Goal: Task Accomplishment & Management: Use online tool/utility

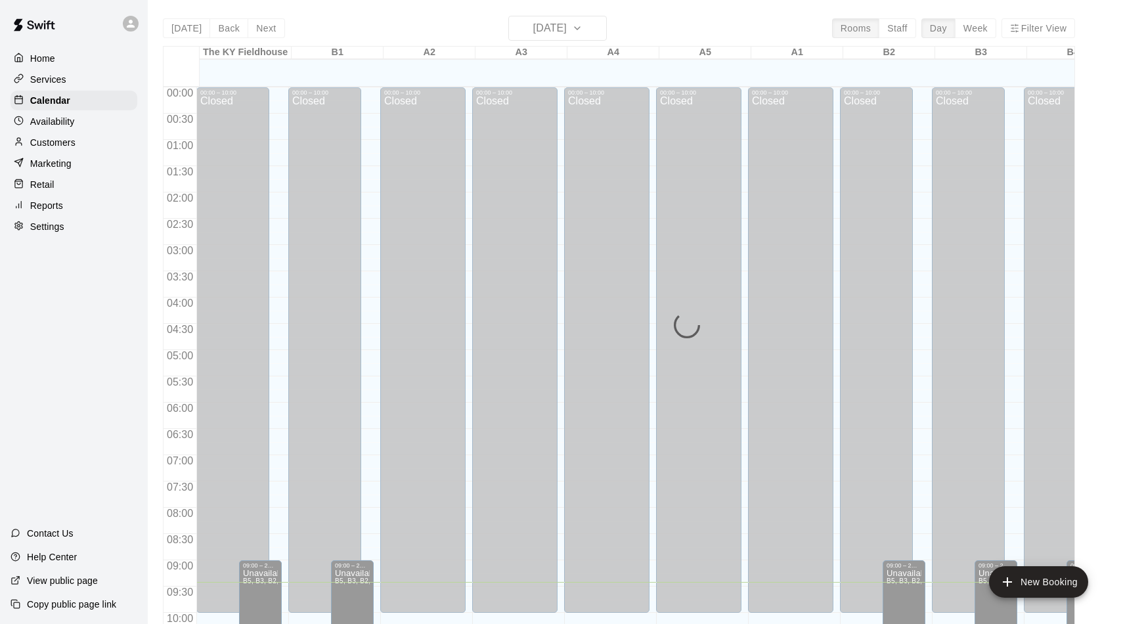
scroll to position [483, 0]
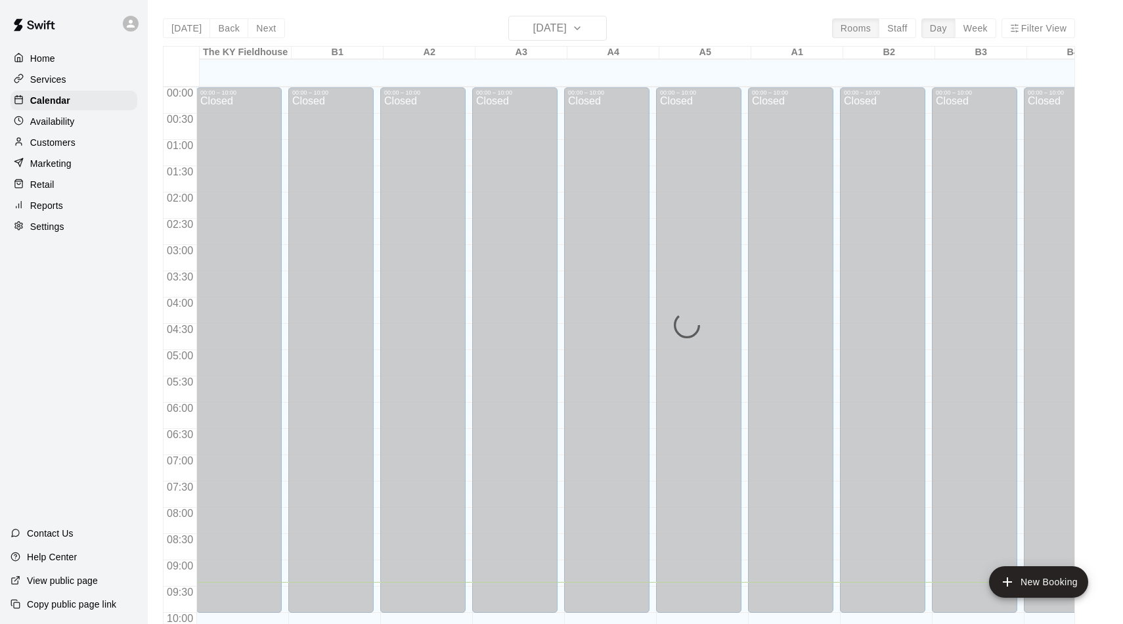
scroll to position [494, 0]
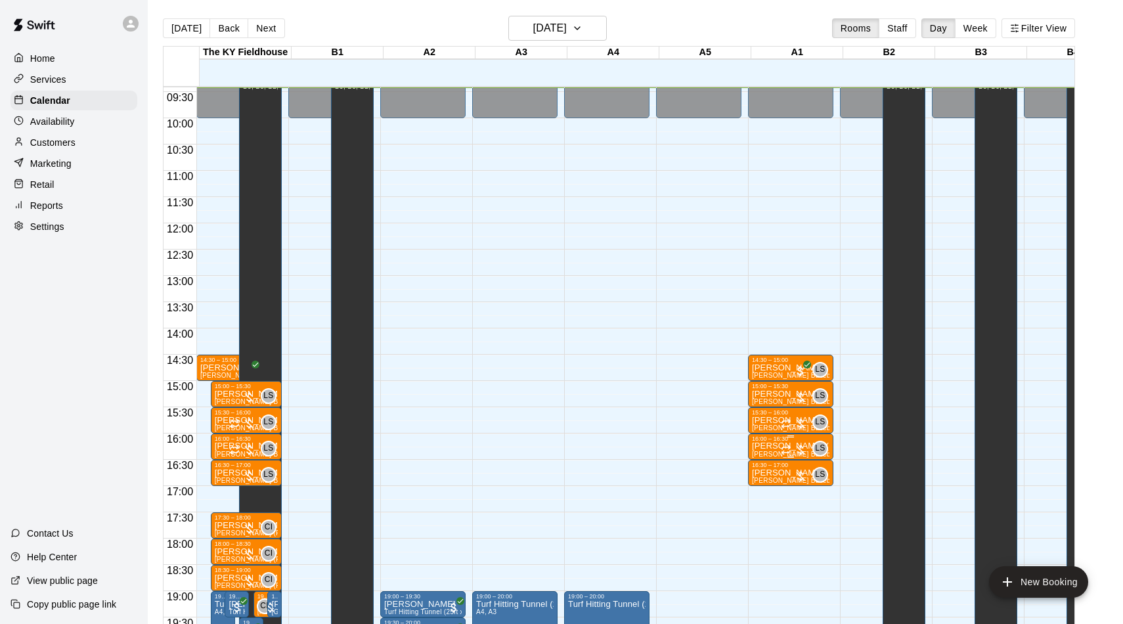
click at [804, 448] on div at bounding box center [794, 449] width 26 height 13
click at [798, 489] on img "edit" at bounding box center [796, 488] width 15 height 15
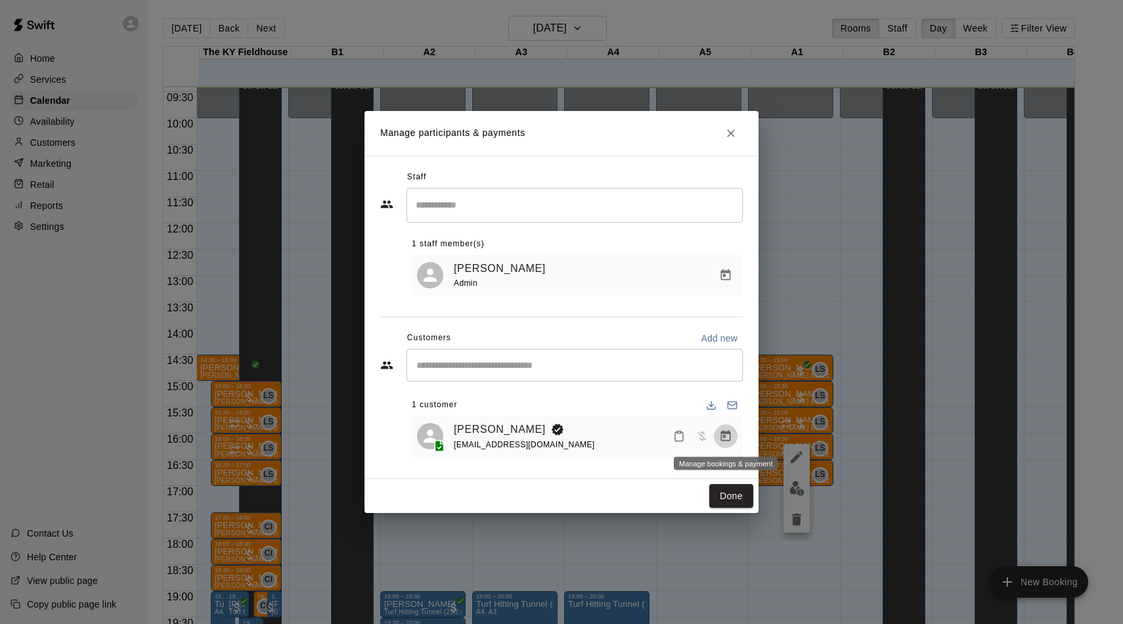
click at [723, 434] on icon "Manage bookings & payment" at bounding box center [725, 435] width 13 height 13
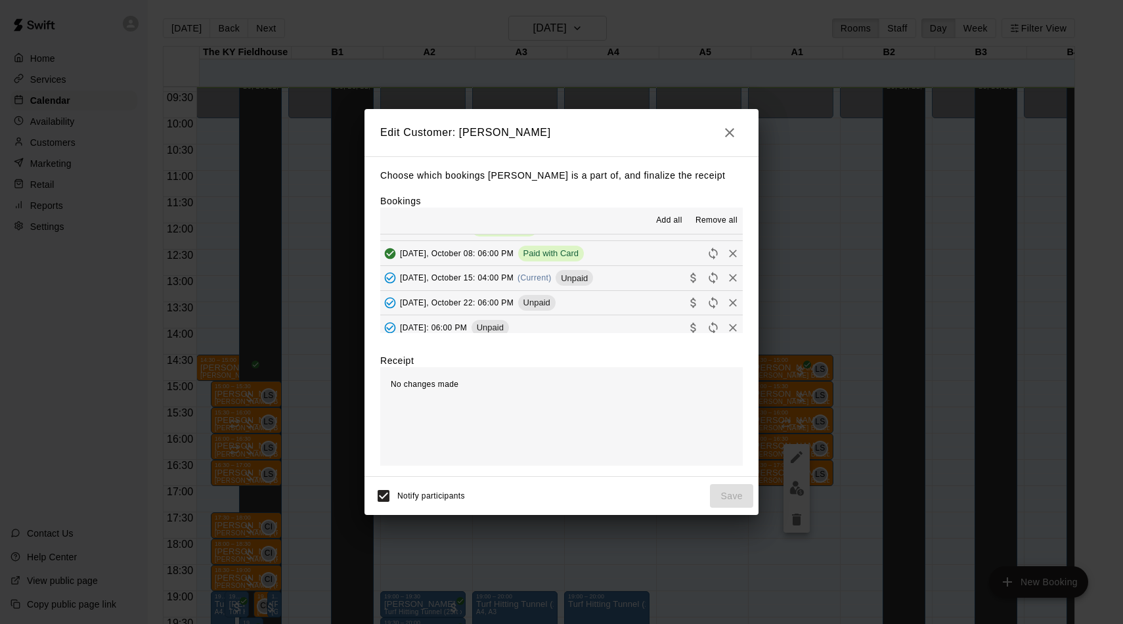
scroll to position [165, 0]
click at [577, 274] on span "Unpaid" at bounding box center [574, 279] width 37 height 10
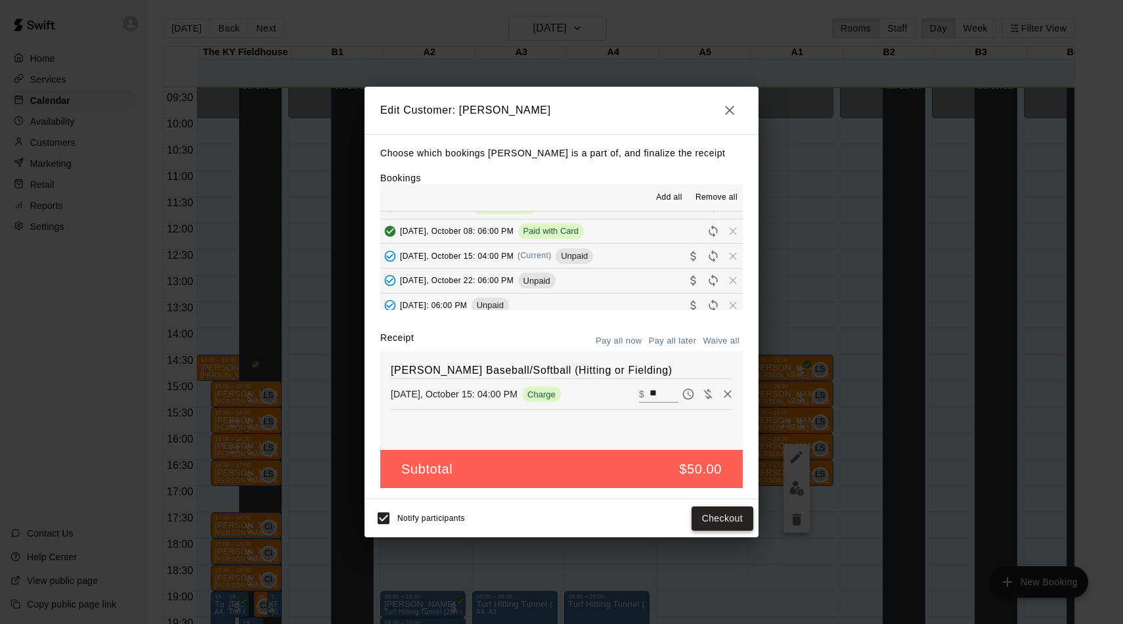
click at [724, 526] on button "Checkout" at bounding box center [722, 518] width 62 height 24
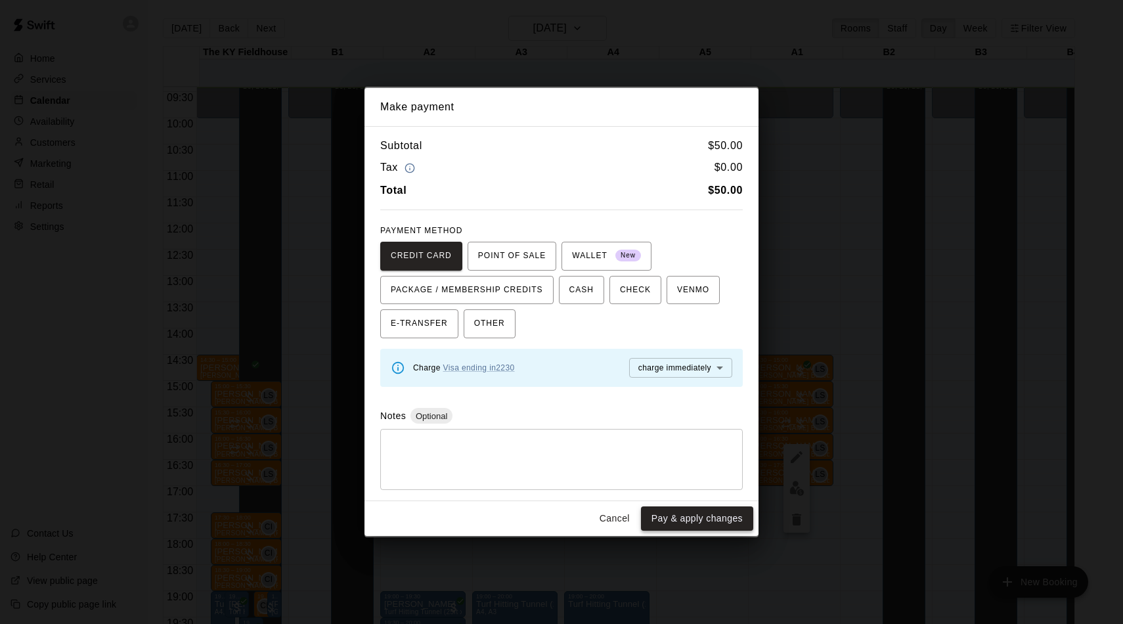
click at [709, 517] on button "Pay & apply changes" at bounding box center [697, 518] width 112 height 24
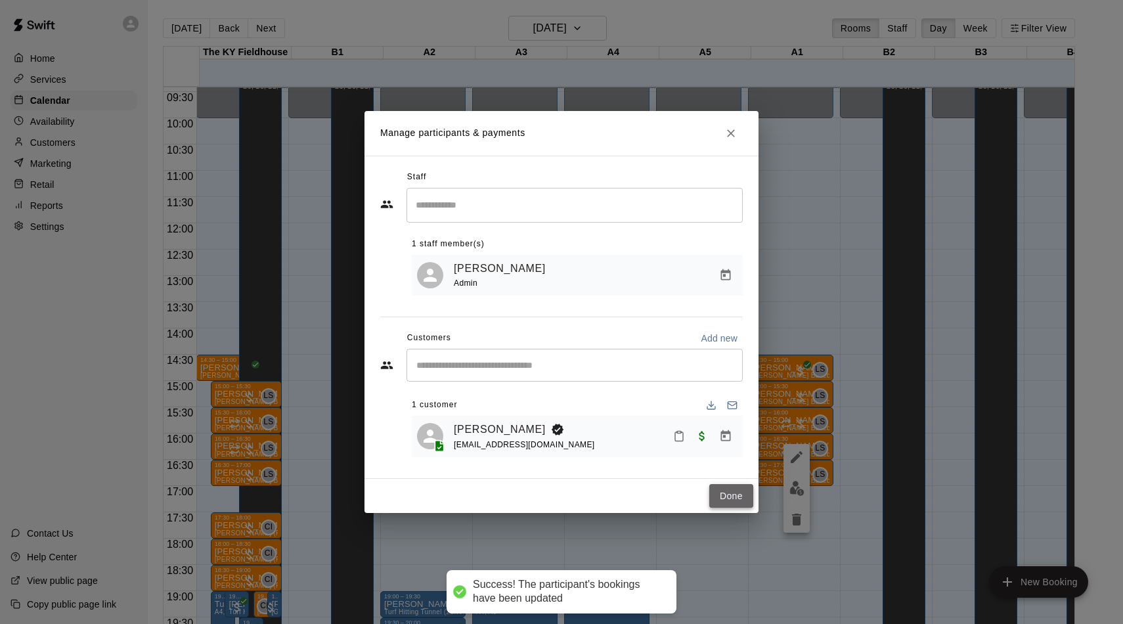
click at [727, 487] on button "Done" at bounding box center [731, 496] width 44 height 24
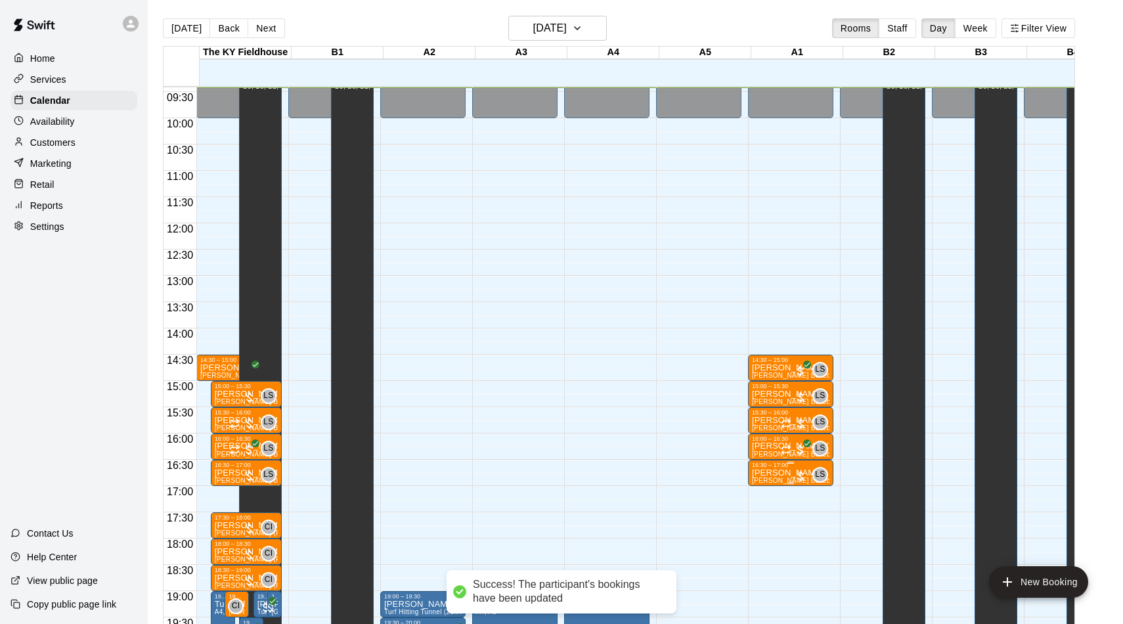
click at [798, 473] on div at bounding box center [800, 476] width 13 height 13
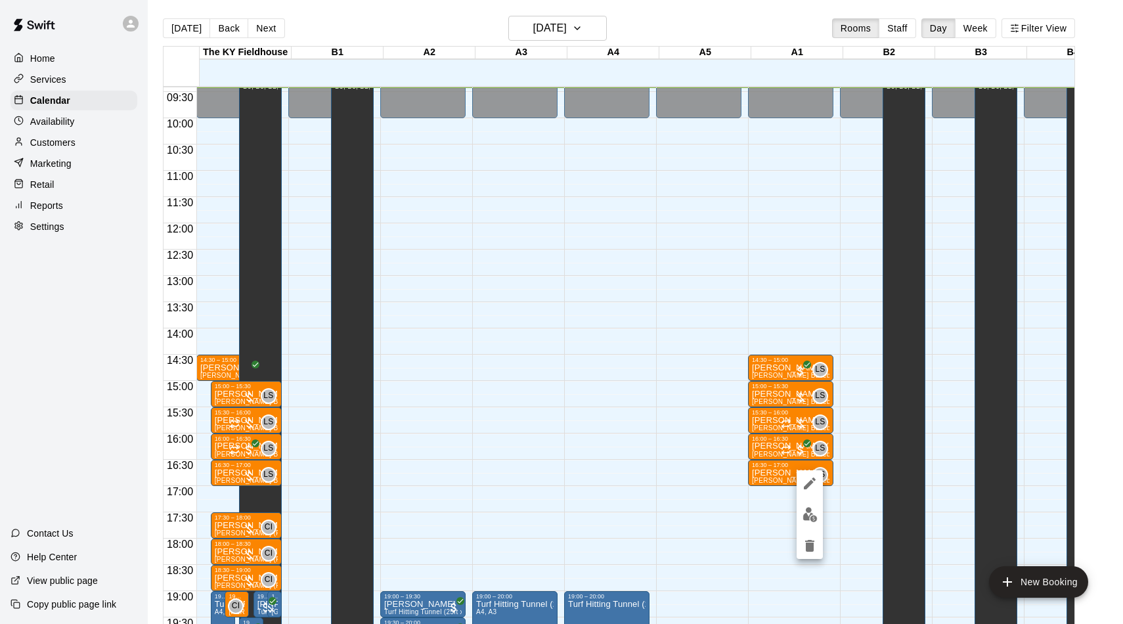
click at [814, 515] on img "edit" at bounding box center [809, 514] width 15 height 15
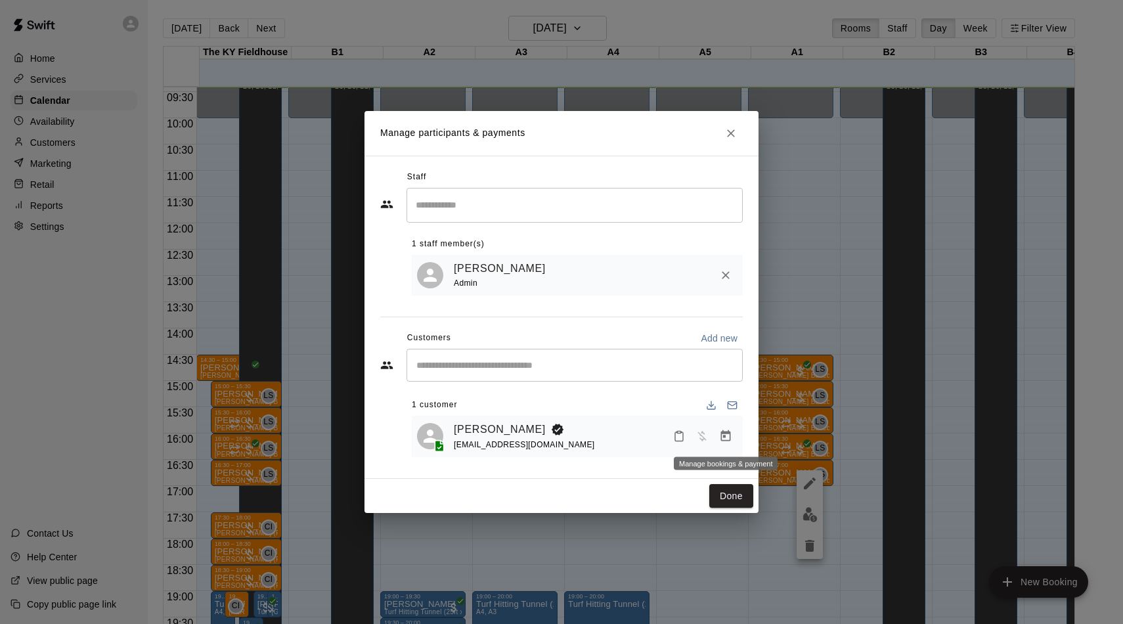
click at [725, 433] on icon "Manage bookings & payment" at bounding box center [726, 435] width 10 height 11
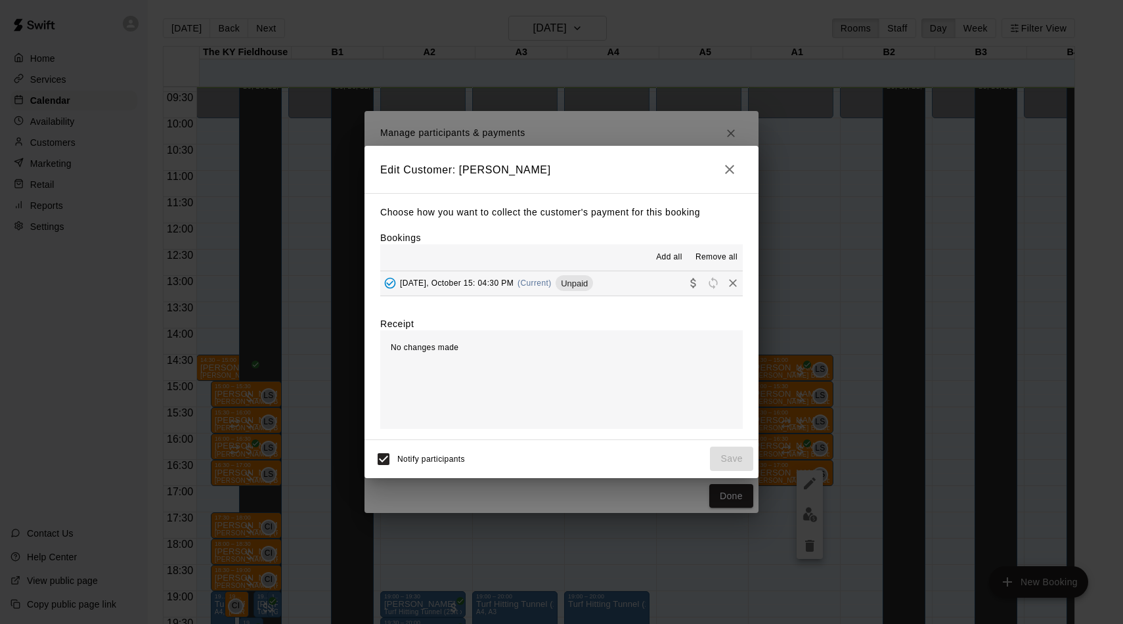
click at [565, 274] on div "[DATE], October 15: 04:30 PM (Current) Unpaid" at bounding box center [486, 283] width 213 height 20
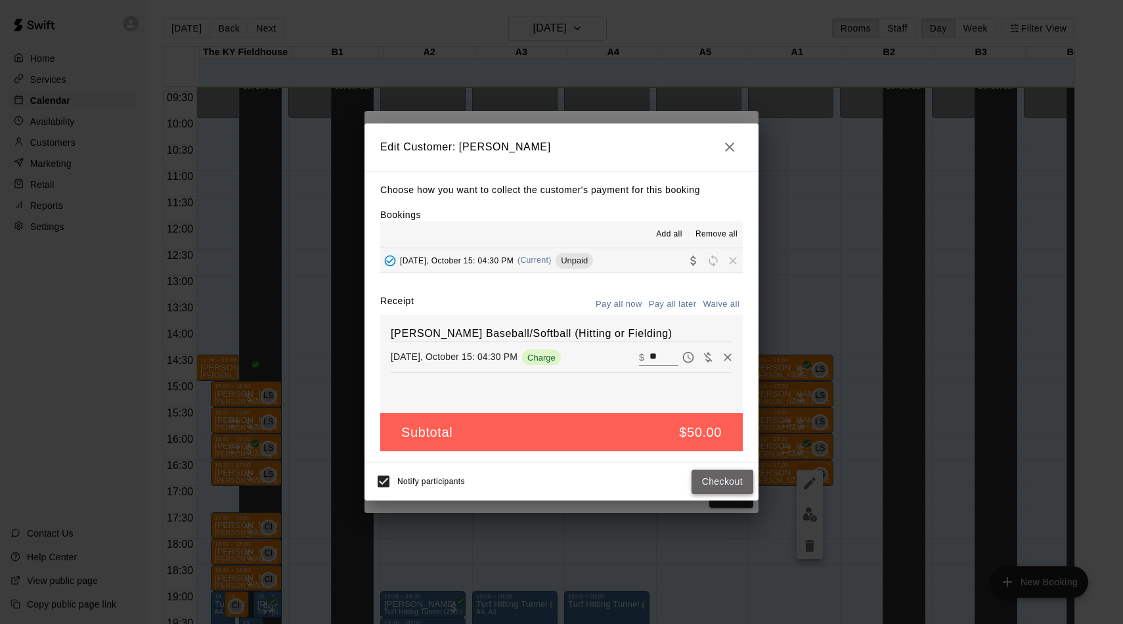
click at [729, 471] on button "Checkout" at bounding box center [722, 482] width 62 height 24
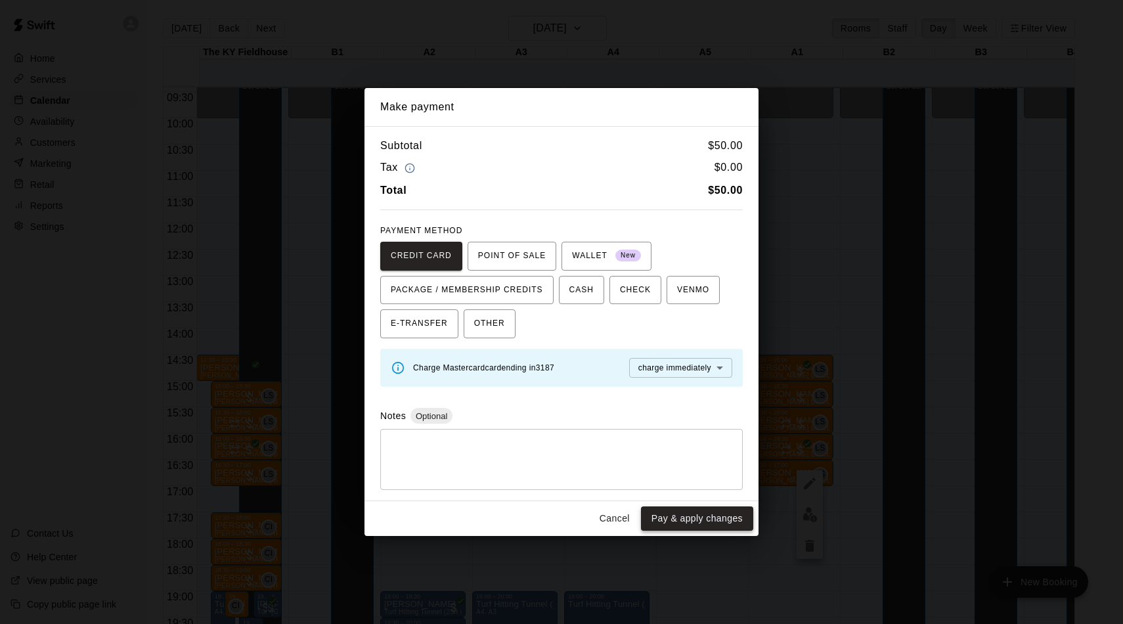
click at [712, 510] on button "Pay & apply changes" at bounding box center [697, 518] width 112 height 24
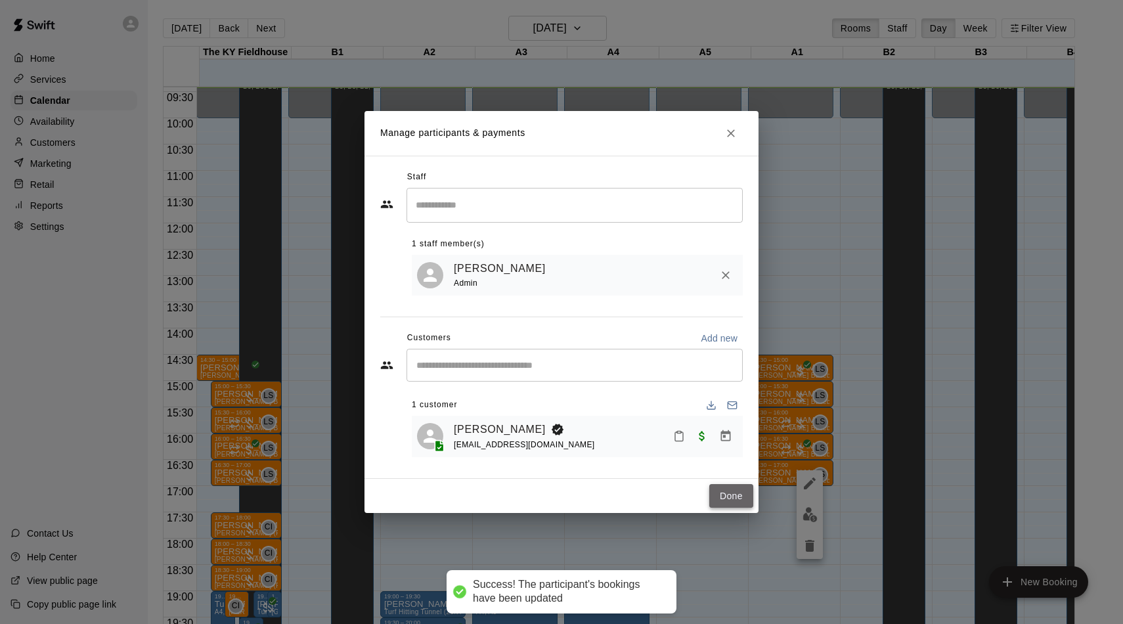
click at [721, 498] on button "Done" at bounding box center [731, 496] width 44 height 24
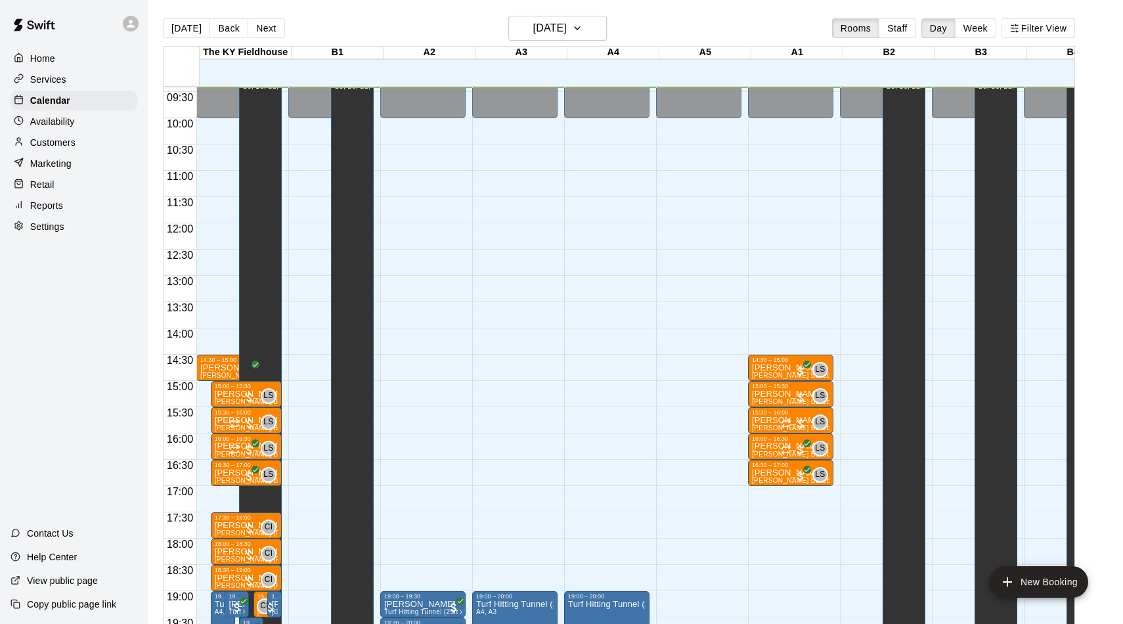
click at [32, 215] on div "Home Services Calendar Availability Customers Marketing Retail Reports Settings" at bounding box center [74, 142] width 148 height 190
click at [32, 212] on div "Reports" at bounding box center [74, 206] width 127 height 20
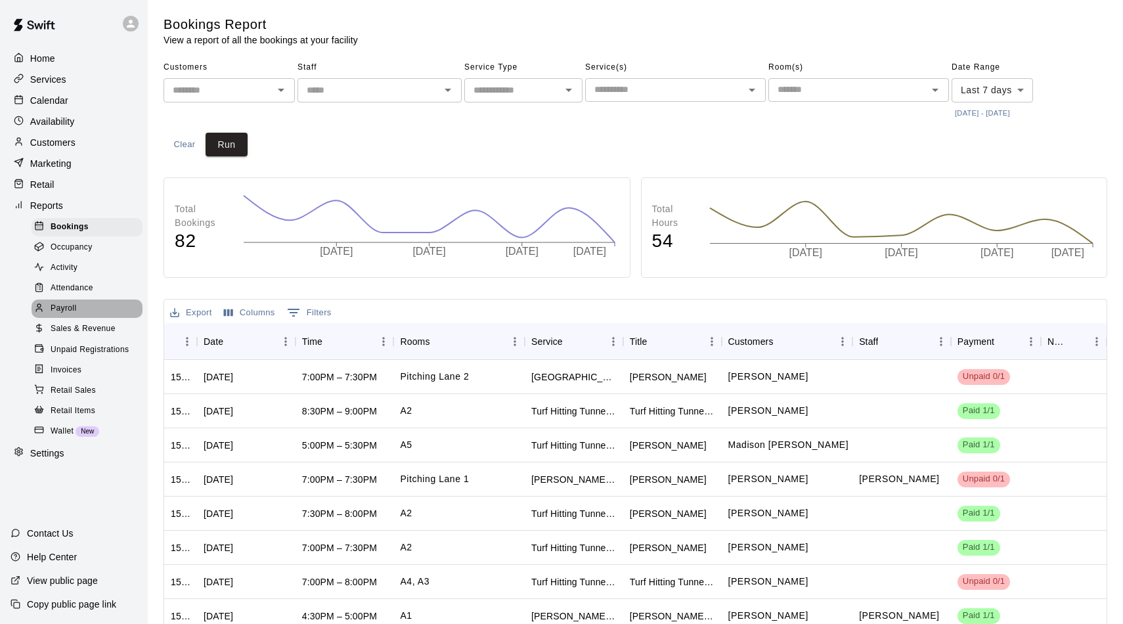
click at [66, 305] on span "Payroll" at bounding box center [64, 308] width 26 height 13
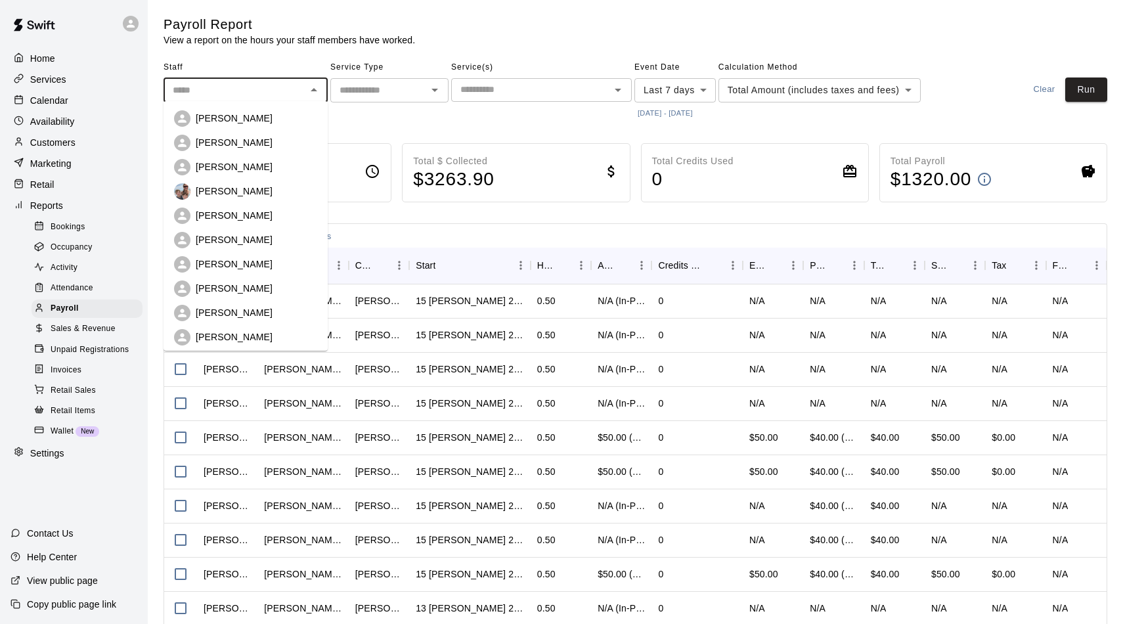
click at [230, 89] on input "text" at bounding box center [234, 90] width 135 height 16
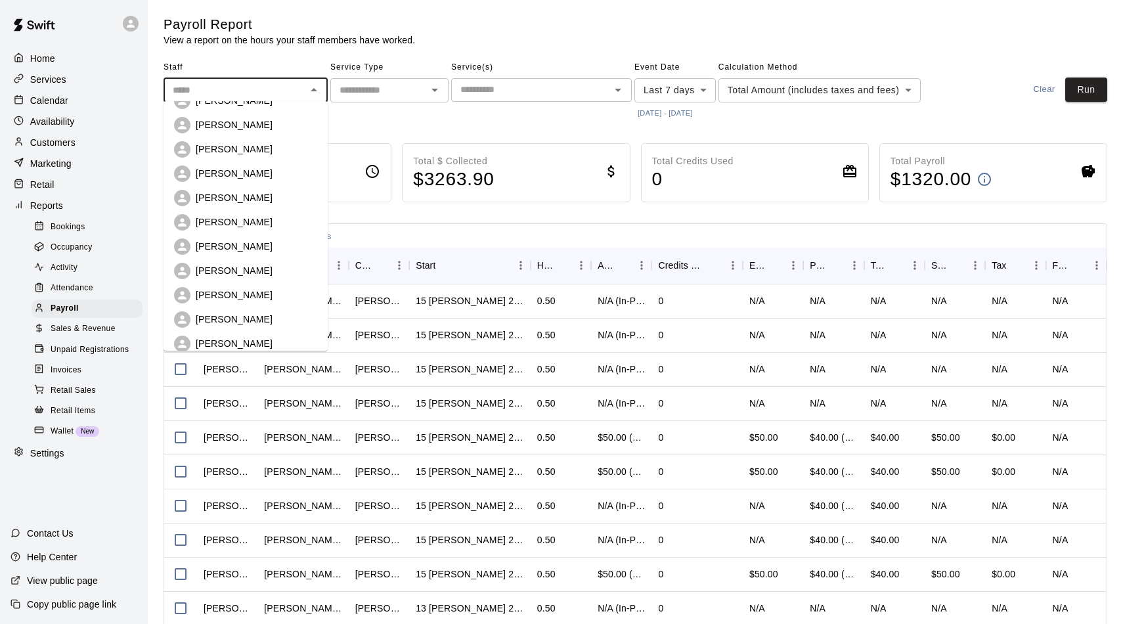
scroll to position [117, 0]
click at [236, 312] on p "[PERSON_NAME]" at bounding box center [234, 317] width 77 height 13
type input "**********"
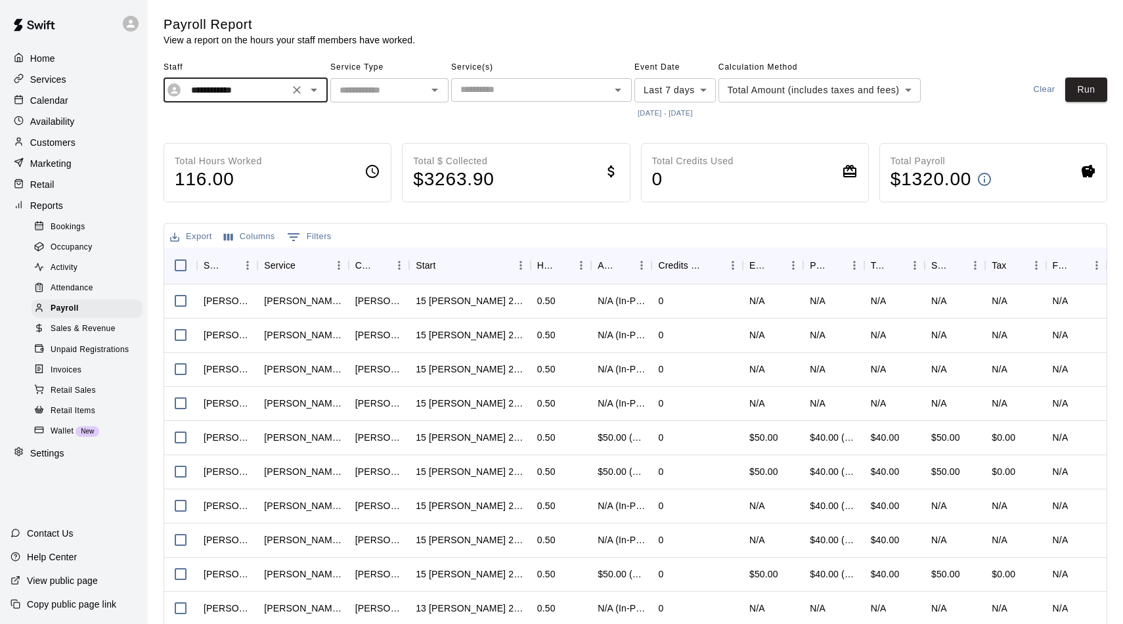
click at [366, 92] on input "text" at bounding box center [378, 90] width 89 height 16
click at [376, 126] on li "Lessons" at bounding box center [389, 117] width 118 height 22
type input "*******"
click at [510, 91] on input "text" at bounding box center [530, 89] width 151 height 16
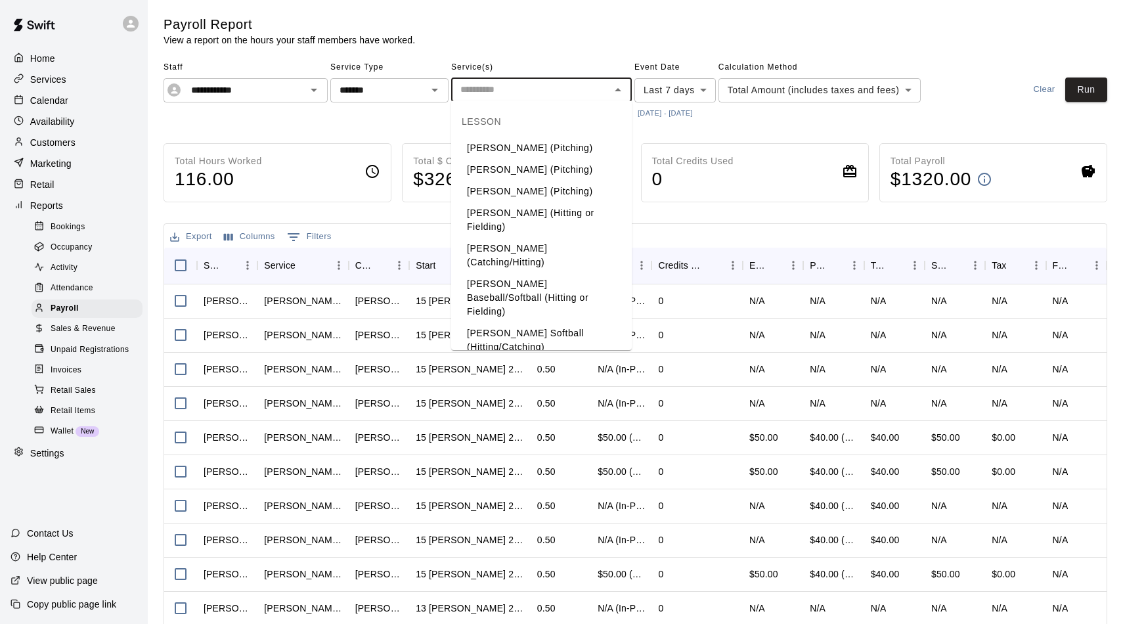
click at [512, 275] on li "[PERSON_NAME] Baseball/Softball (Hitting or Fielding)" at bounding box center [541, 297] width 181 height 49
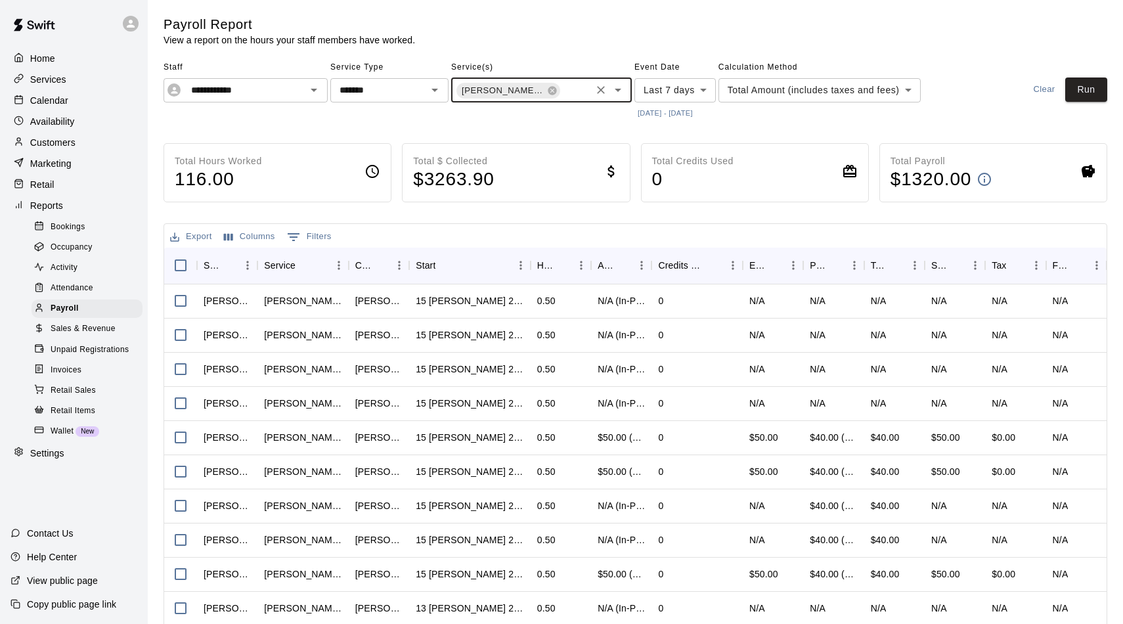
click at [654, 107] on button "[DATE] - [DATE]" at bounding box center [665, 113] width 62 height 18
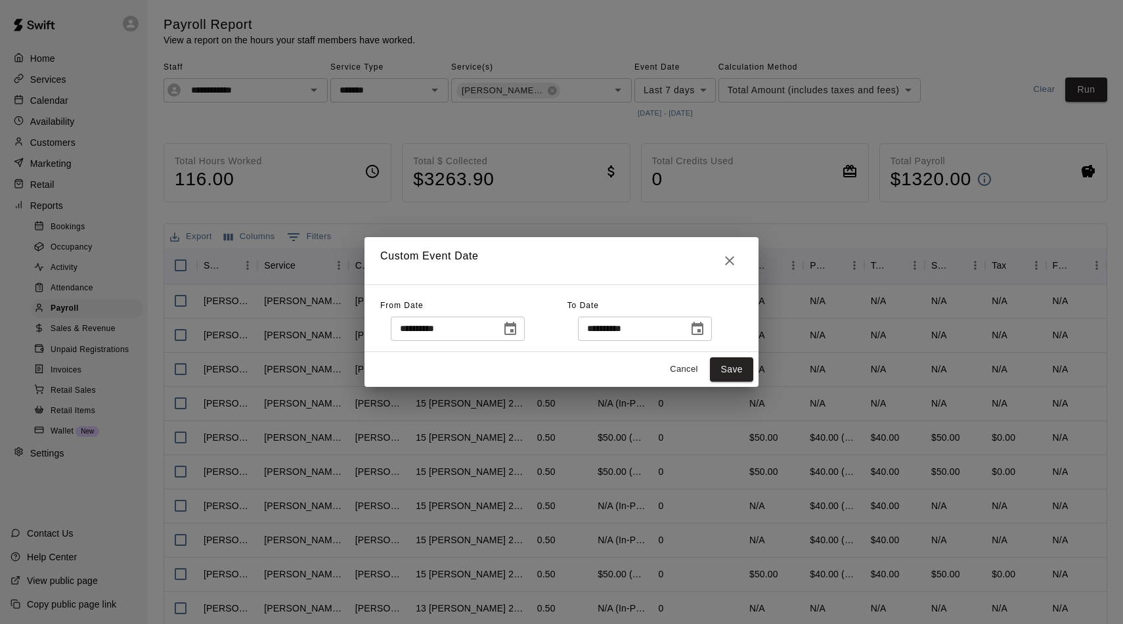
click at [518, 328] on icon "Choose date, selected date is Oct 8, 2025" at bounding box center [510, 329] width 16 height 16
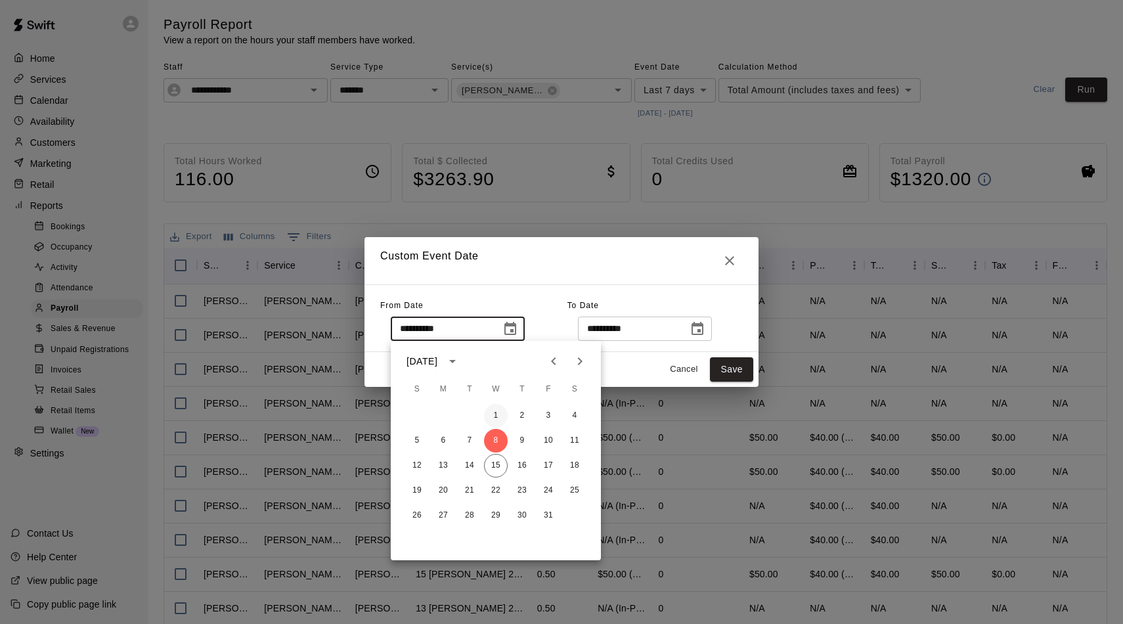
click at [495, 420] on button "1" at bounding box center [496, 416] width 24 height 24
type input "**********"
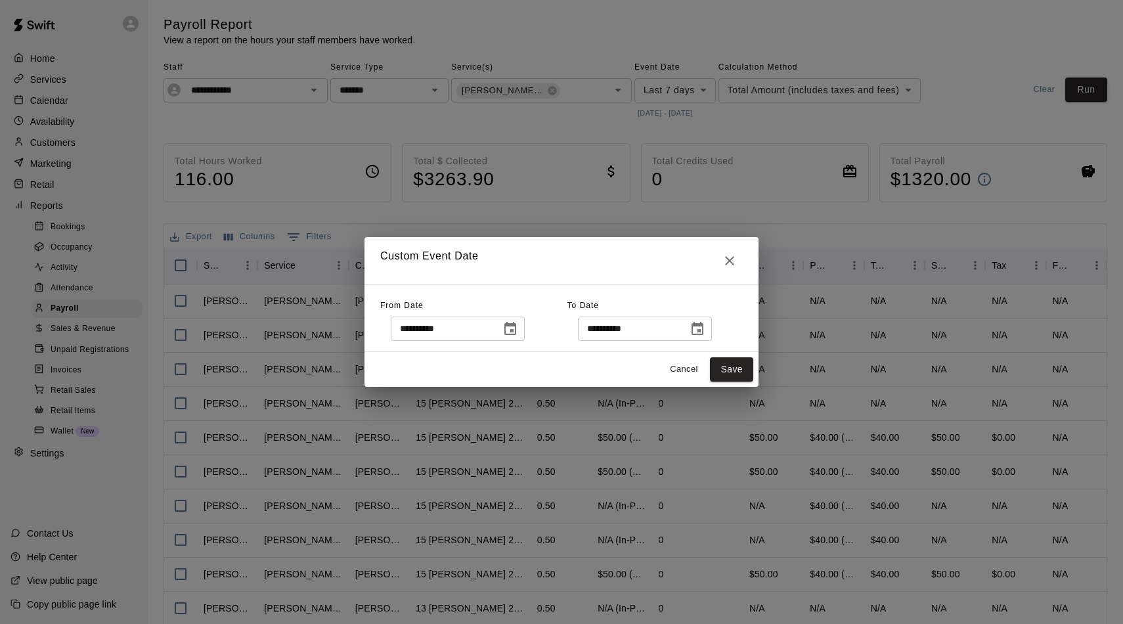
click at [705, 332] on icon "Choose date, selected date is Oct 15, 2025" at bounding box center [697, 329] width 16 height 16
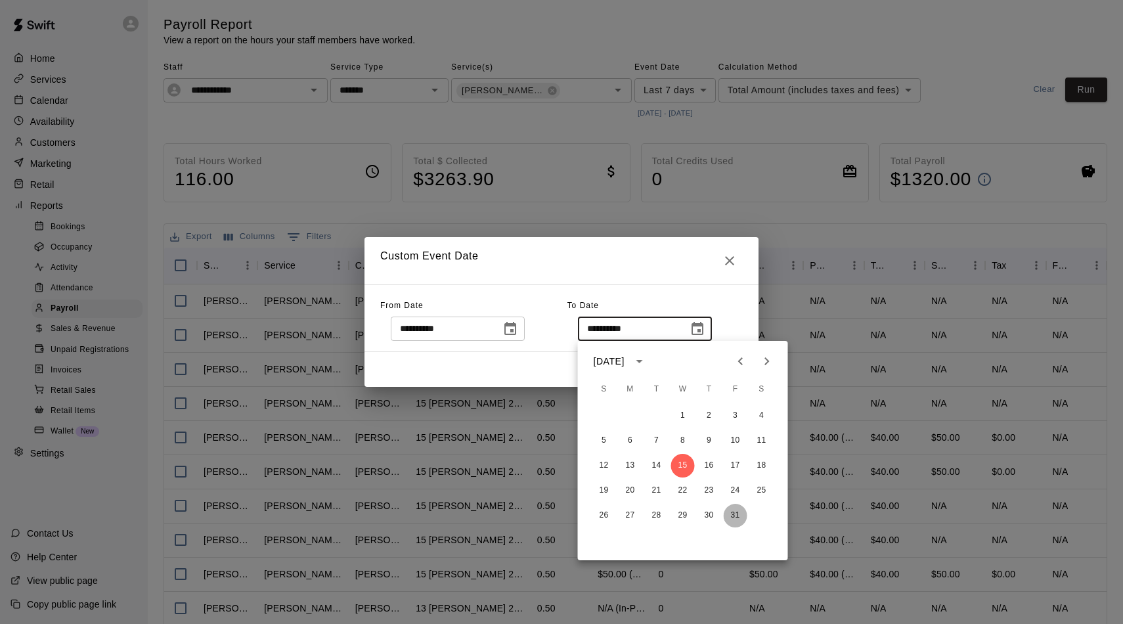
click at [737, 517] on button "31" at bounding box center [736, 516] width 24 height 24
type input "**********"
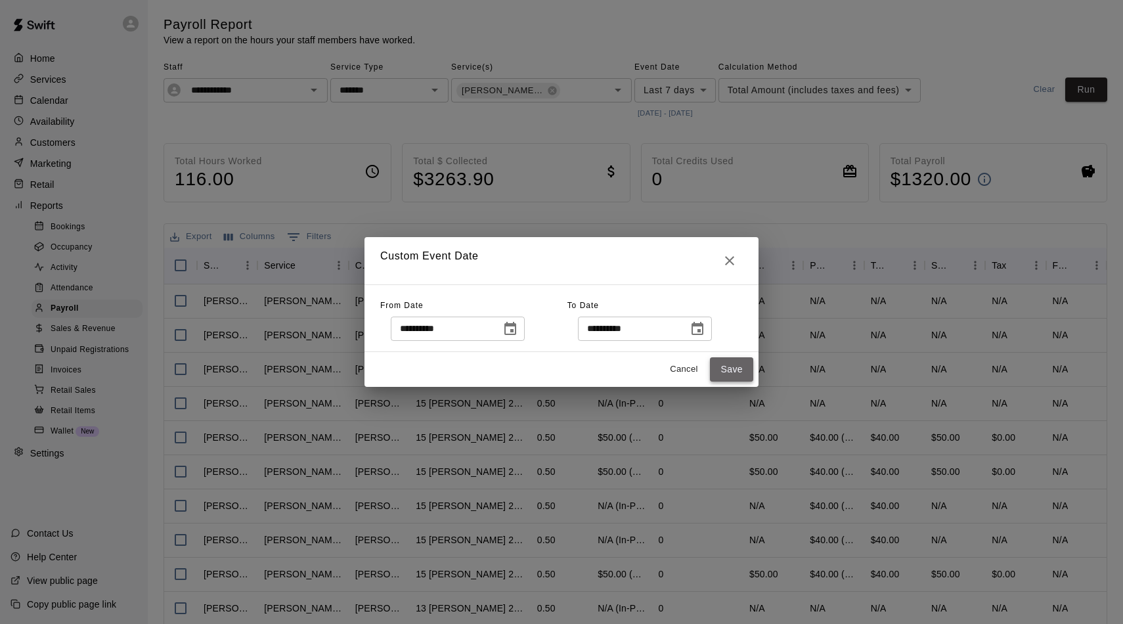
click at [735, 365] on button "Save" at bounding box center [731, 369] width 43 height 24
type input "******"
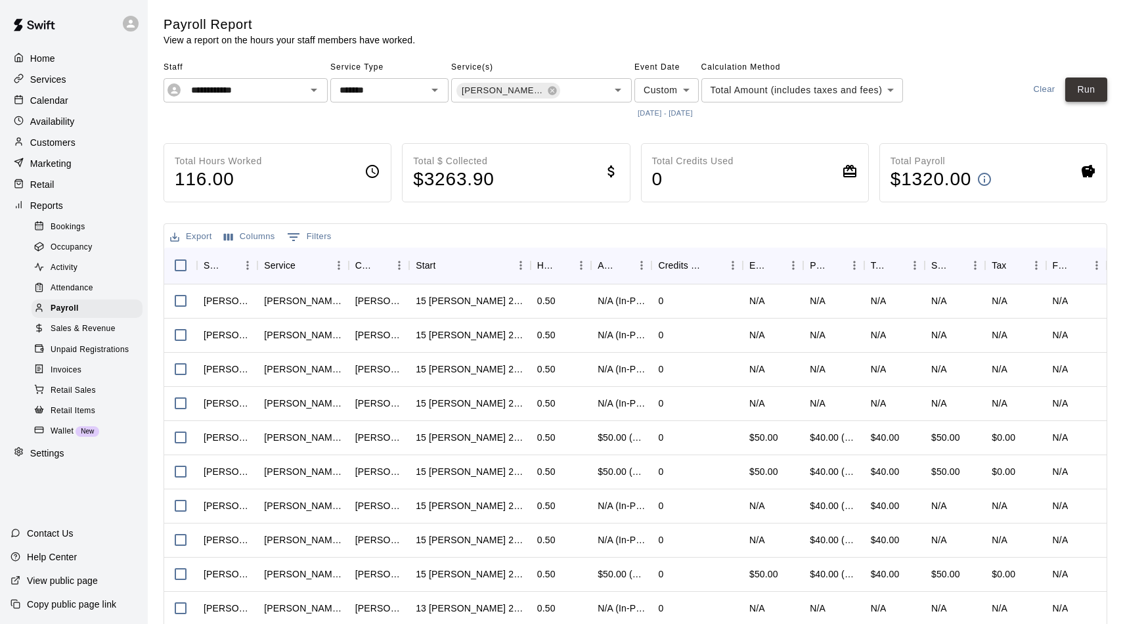
click at [1088, 79] on button "Run" at bounding box center [1086, 89] width 42 height 24
click at [41, 95] on p "Calendar" at bounding box center [49, 100] width 38 height 13
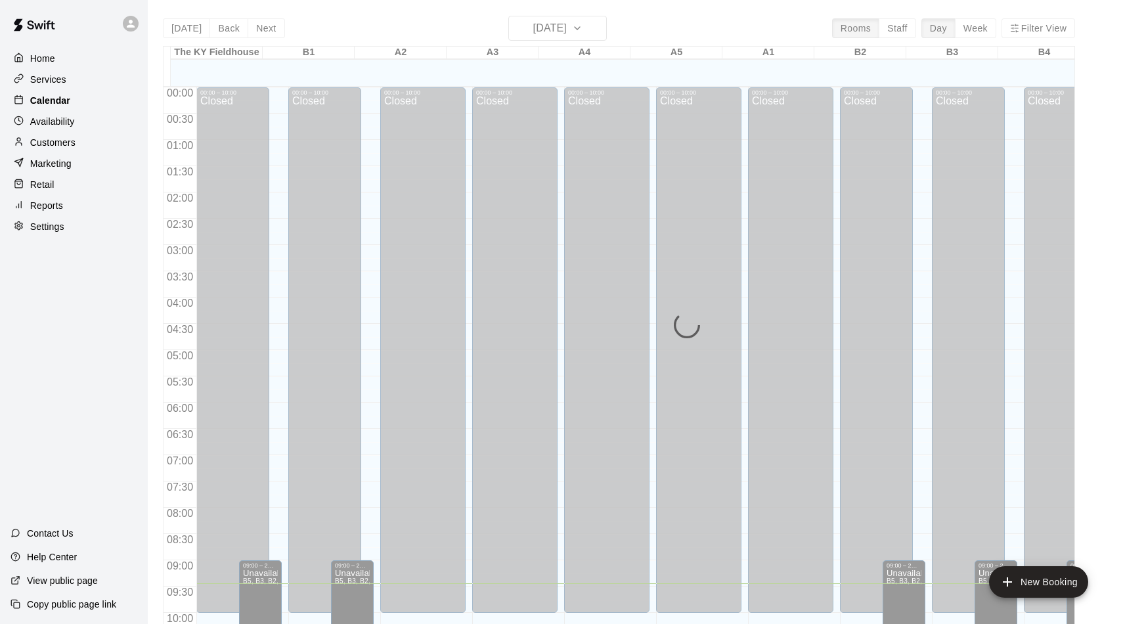
scroll to position [496, 0]
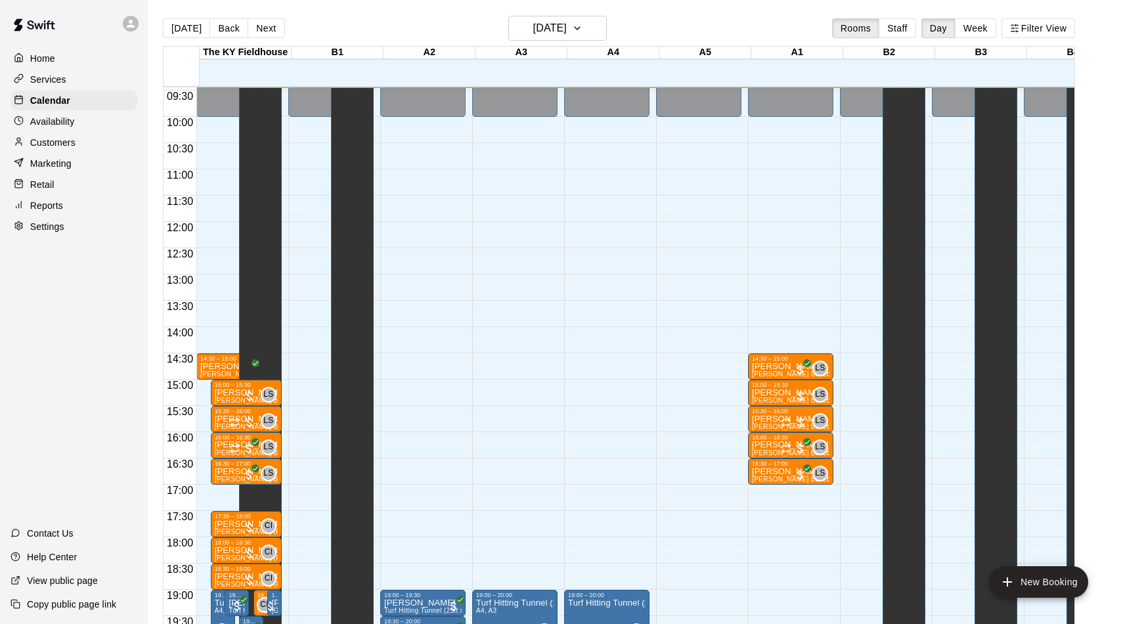
click at [52, 199] on p "Reports" at bounding box center [46, 205] width 33 height 13
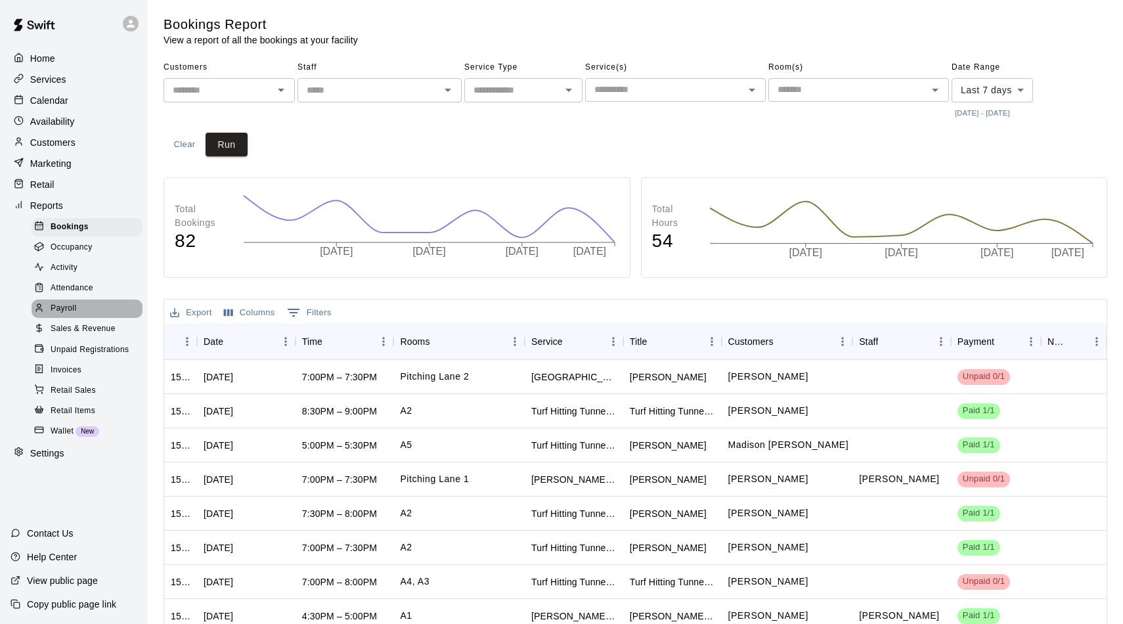
click at [55, 306] on span "Payroll" at bounding box center [64, 308] width 26 height 13
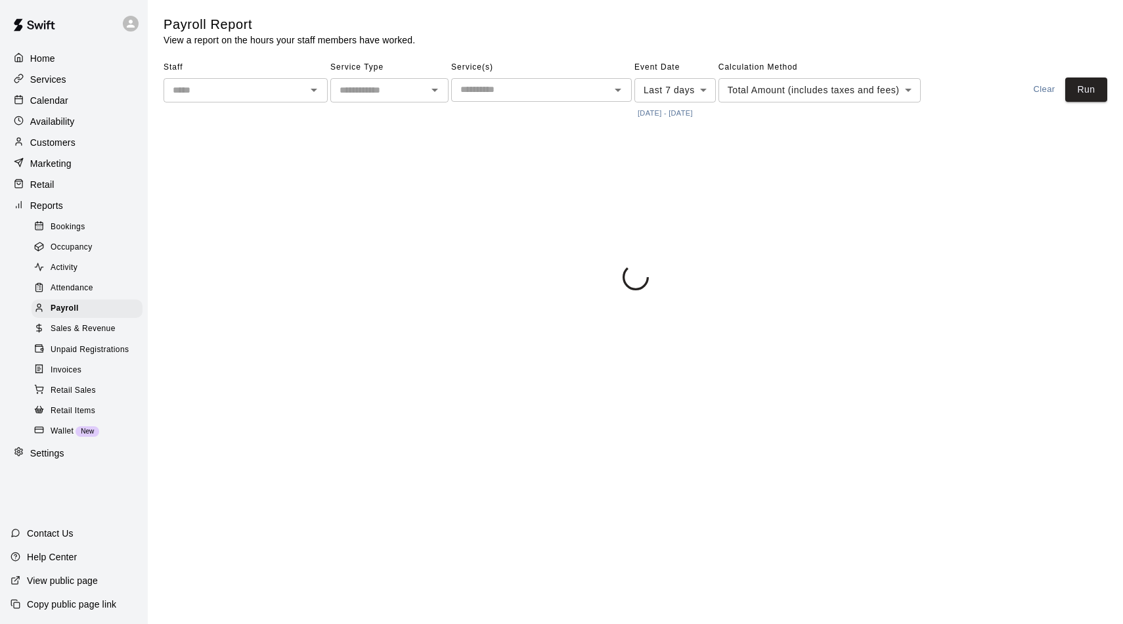
click at [218, 93] on input "text" at bounding box center [234, 90] width 135 height 16
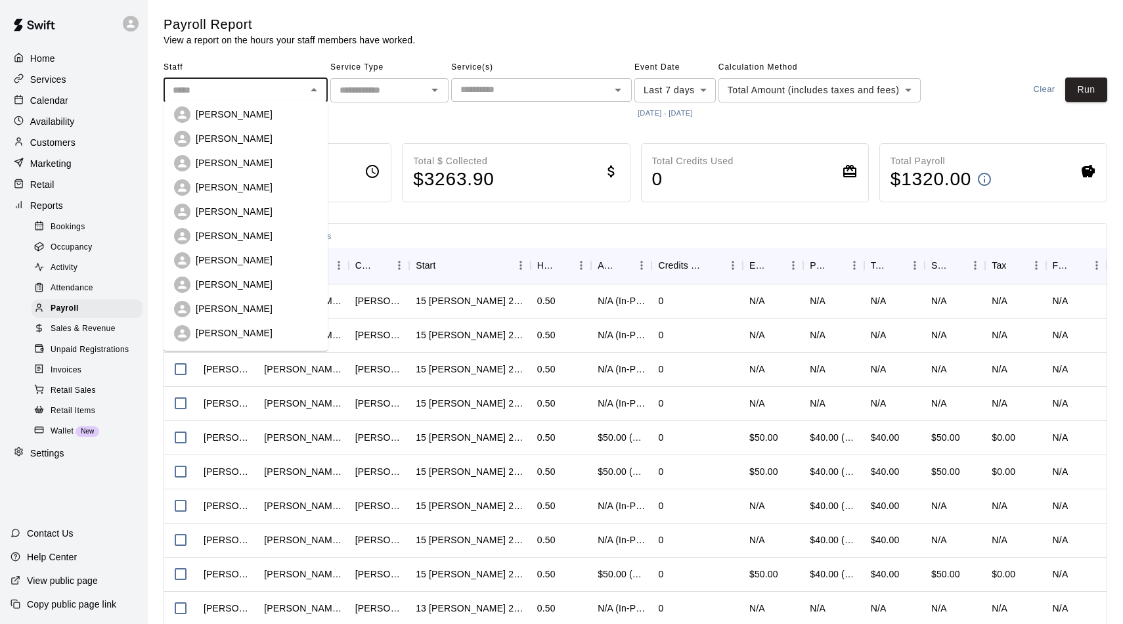
scroll to position [125, 0]
click at [221, 296] on li "[PERSON_NAME]" at bounding box center [246, 285] width 164 height 24
type input "**********"
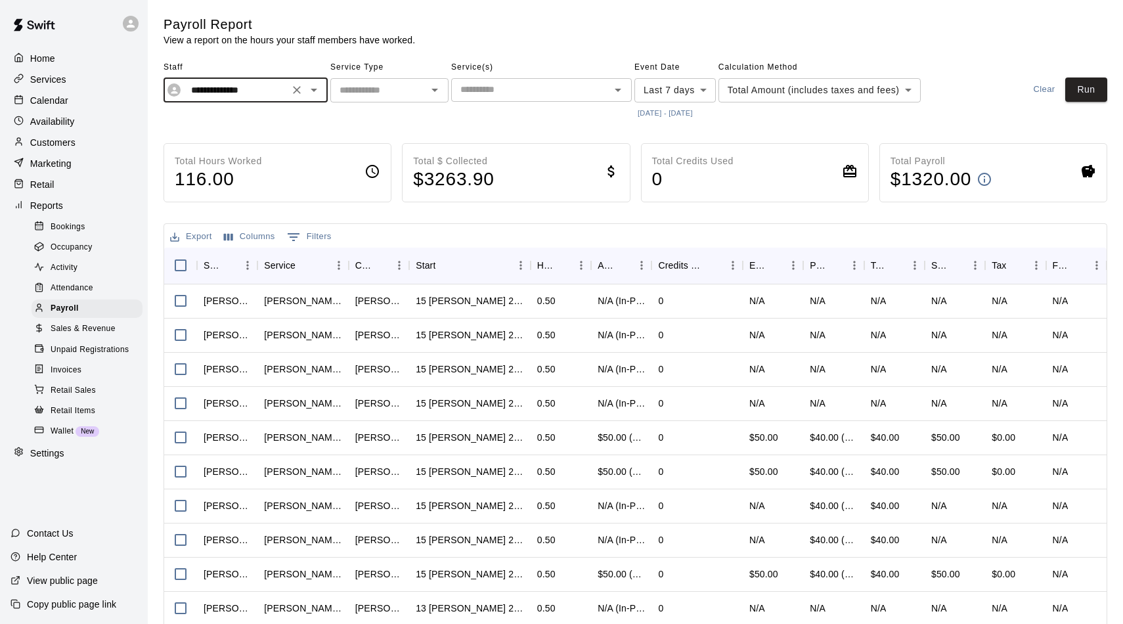
click at [293, 85] on icon "Clear" at bounding box center [296, 89] width 13 height 13
click at [240, 82] on input "text" at bounding box center [234, 90] width 135 height 16
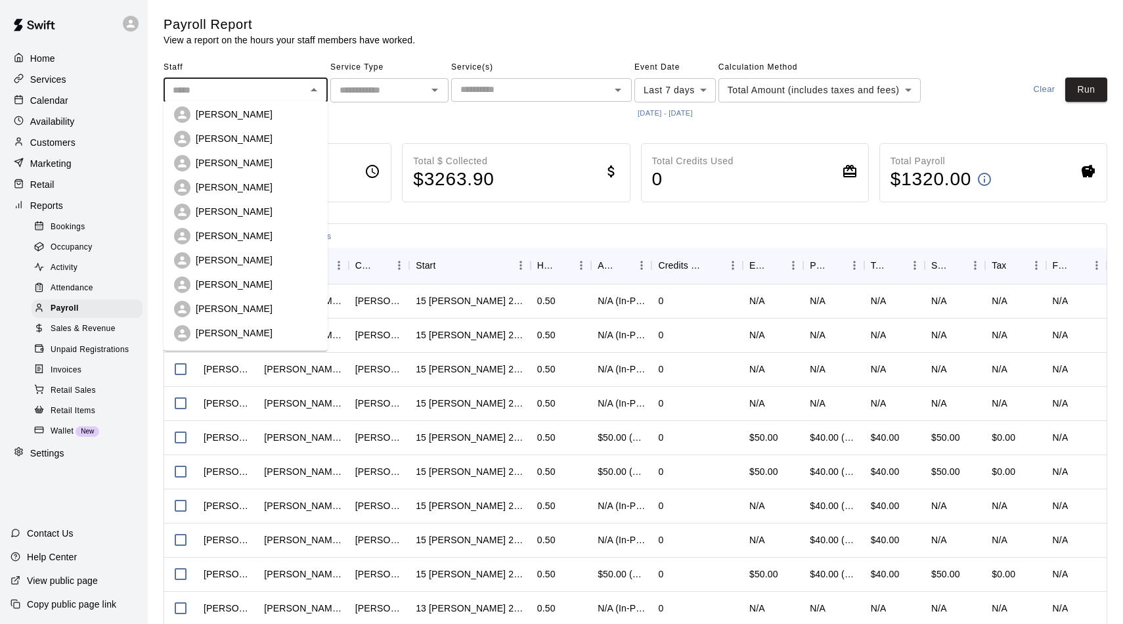
scroll to position [126, 0]
click at [235, 311] on p "[PERSON_NAME]" at bounding box center [234, 308] width 77 height 13
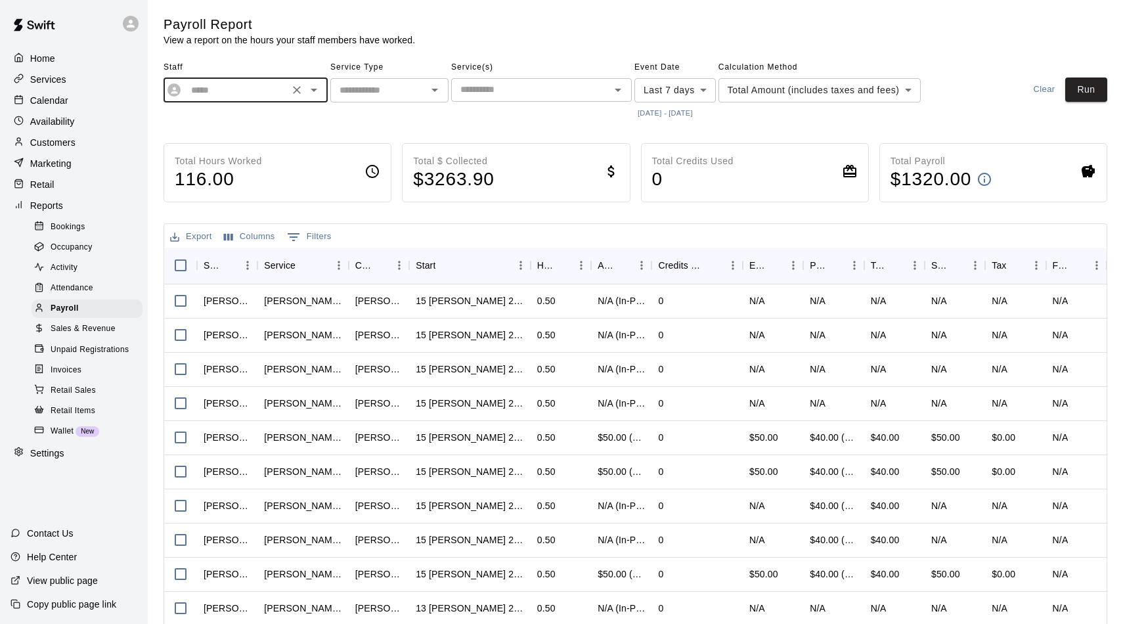
type input "**********"
click at [382, 96] on input "text" at bounding box center [378, 90] width 89 height 16
click at [377, 113] on li "Lessons" at bounding box center [389, 117] width 118 height 22
type input "*******"
click at [468, 89] on input "text" at bounding box center [530, 89] width 151 height 16
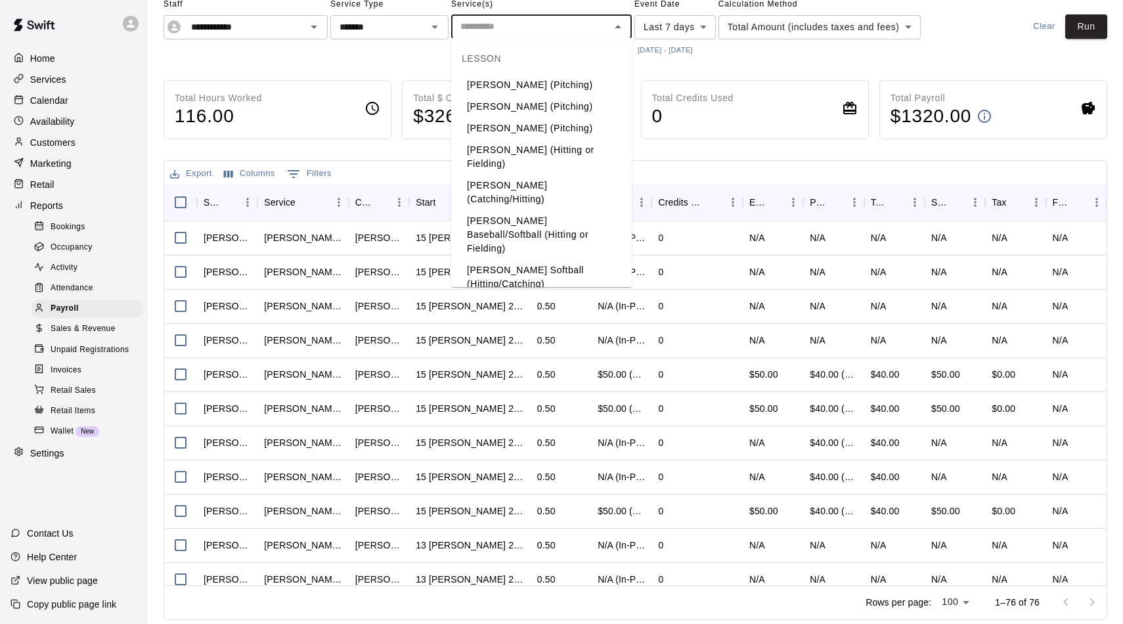
scroll to position [62, 0]
click at [508, 217] on li "[PERSON_NAME] Baseball/Softball (Hitting or Fielding)" at bounding box center [541, 235] width 181 height 49
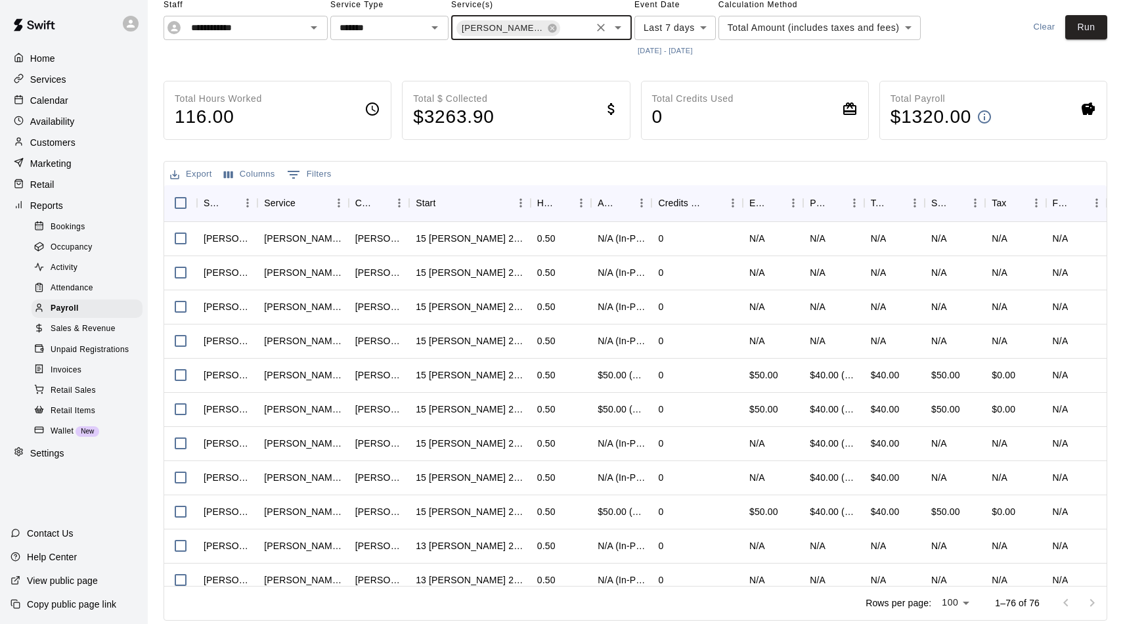
click at [651, 44] on button "[DATE] - [DATE]" at bounding box center [665, 51] width 62 height 18
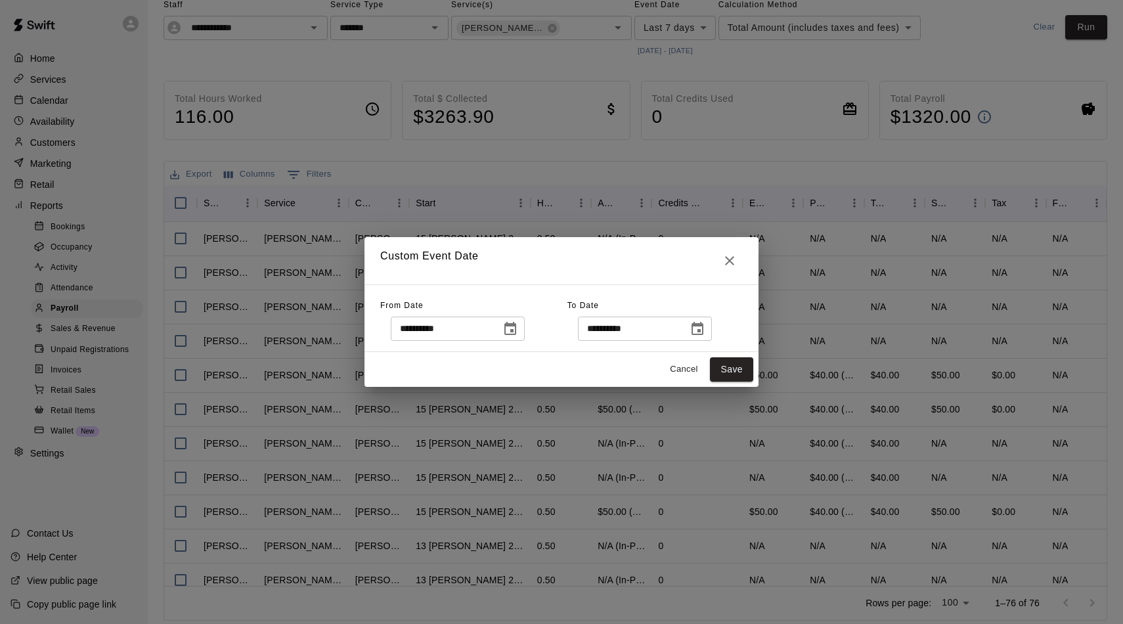
click at [515, 329] on icon "Choose date, selected date is Oct 8, 2025" at bounding box center [510, 329] width 16 height 16
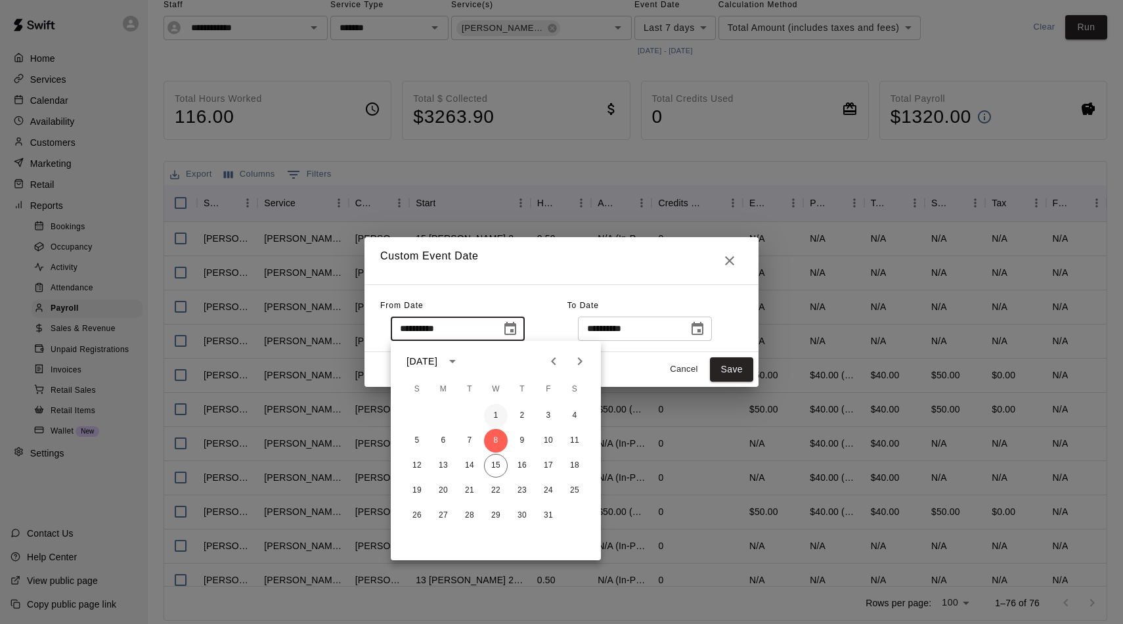
click at [499, 419] on button "1" at bounding box center [496, 416] width 24 height 24
type input "**********"
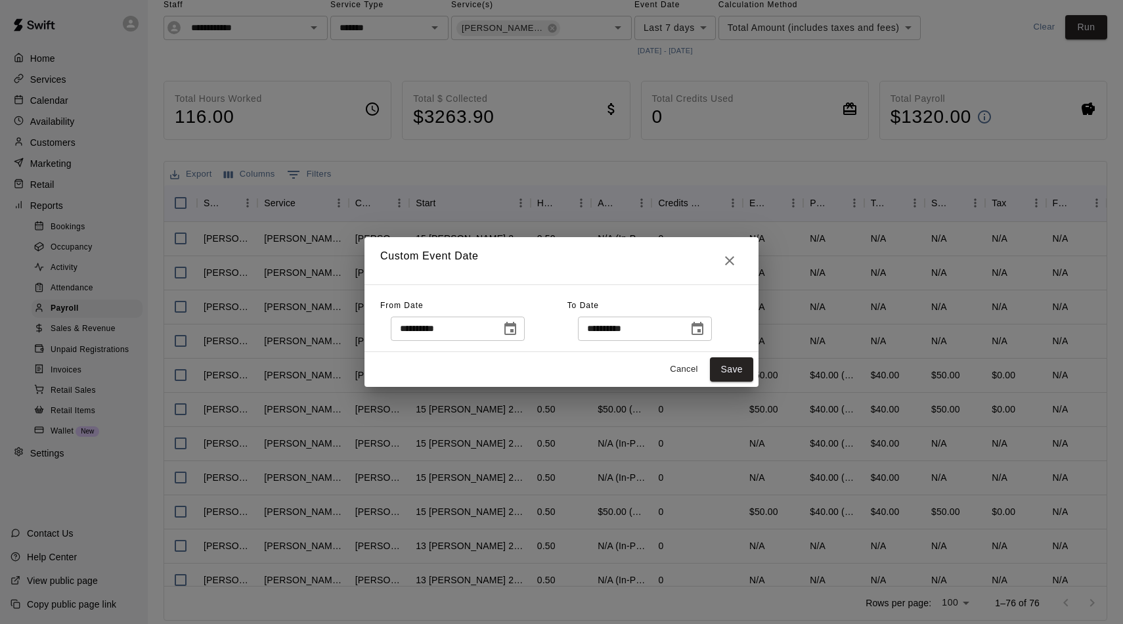
click at [705, 329] on icon "Choose date, selected date is Oct 15, 2025" at bounding box center [697, 329] width 16 height 16
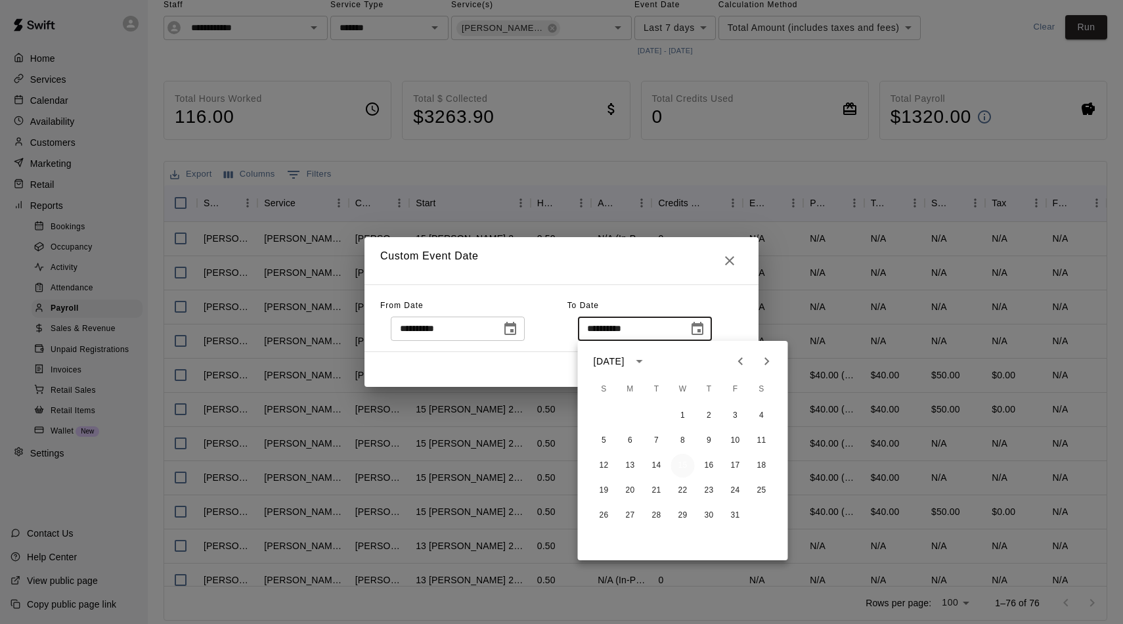
click at [681, 462] on button "15" at bounding box center [683, 466] width 24 height 24
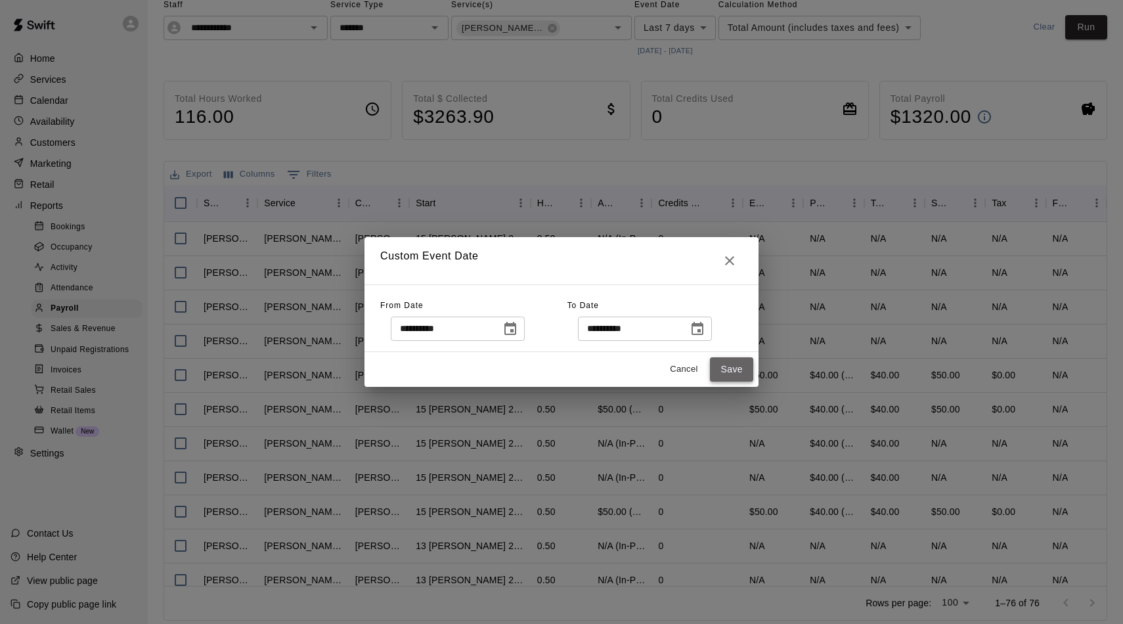
click at [738, 364] on button "Save" at bounding box center [731, 369] width 43 height 24
type input "******"
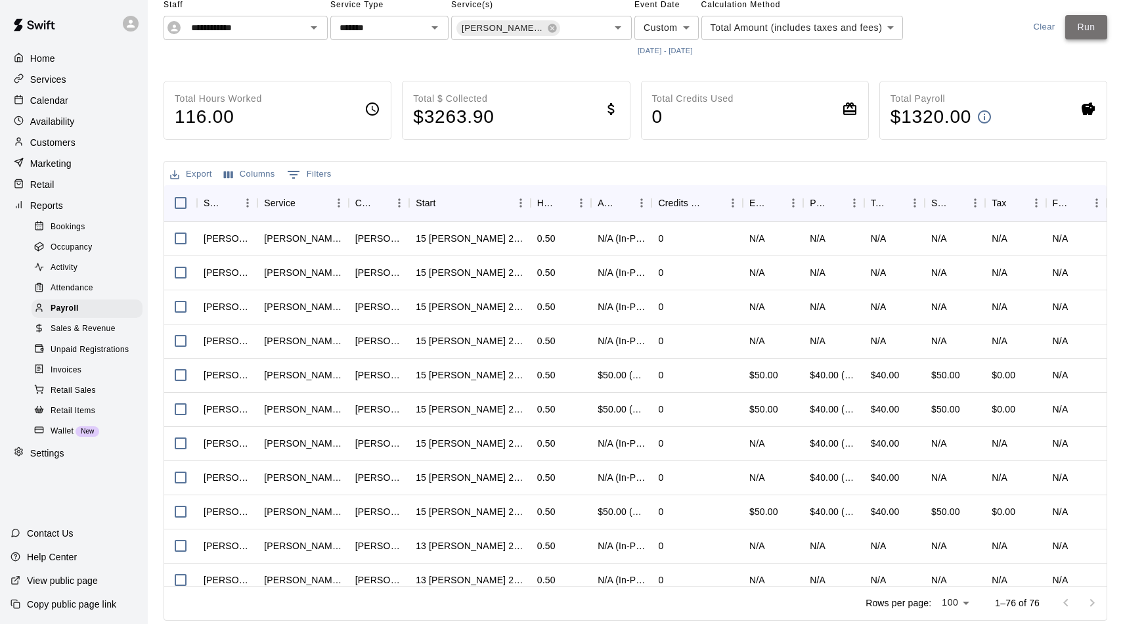
click at [1091, 29] on button "Run" at bounding box center [1086, 27] width 42 height 24
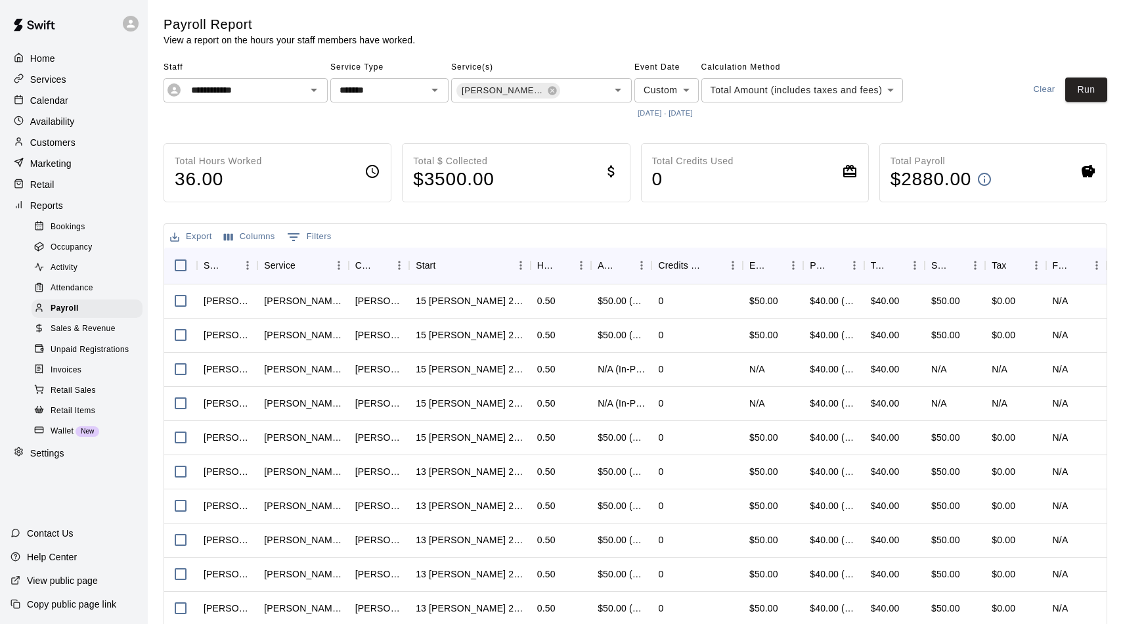
click at [644, 114] on button "[DATE] - [DATE]" at bounding box center [665, 113] width 62 height 18
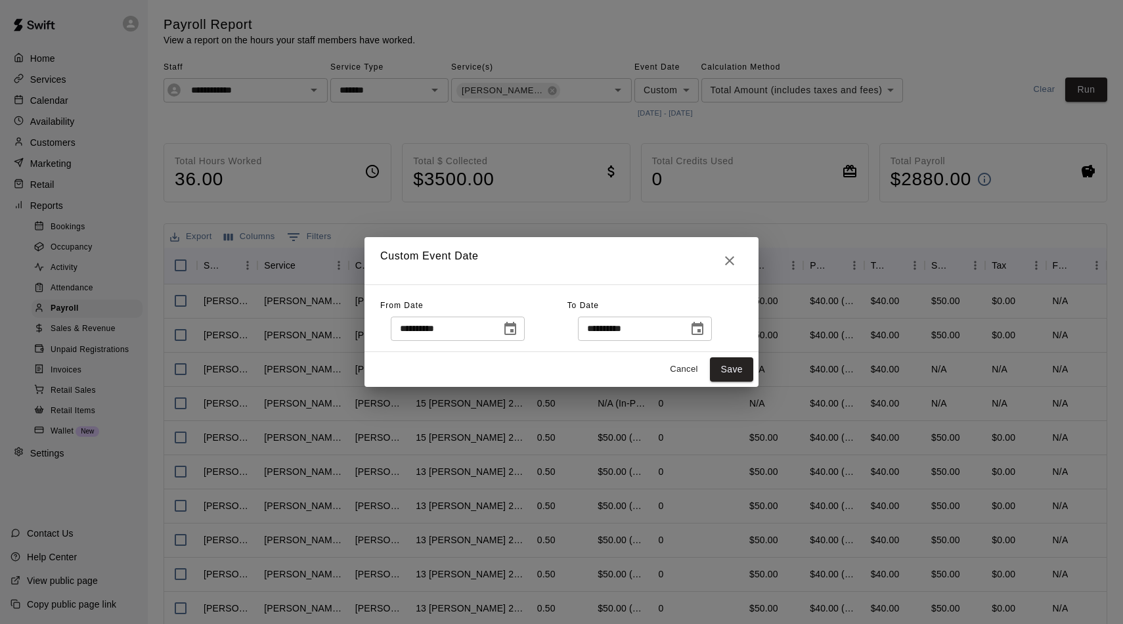
click at [516, 333] on icon "Choose date, selected date is Oct 1, 2025" at bounding box center [510, 328] width 12 height 13
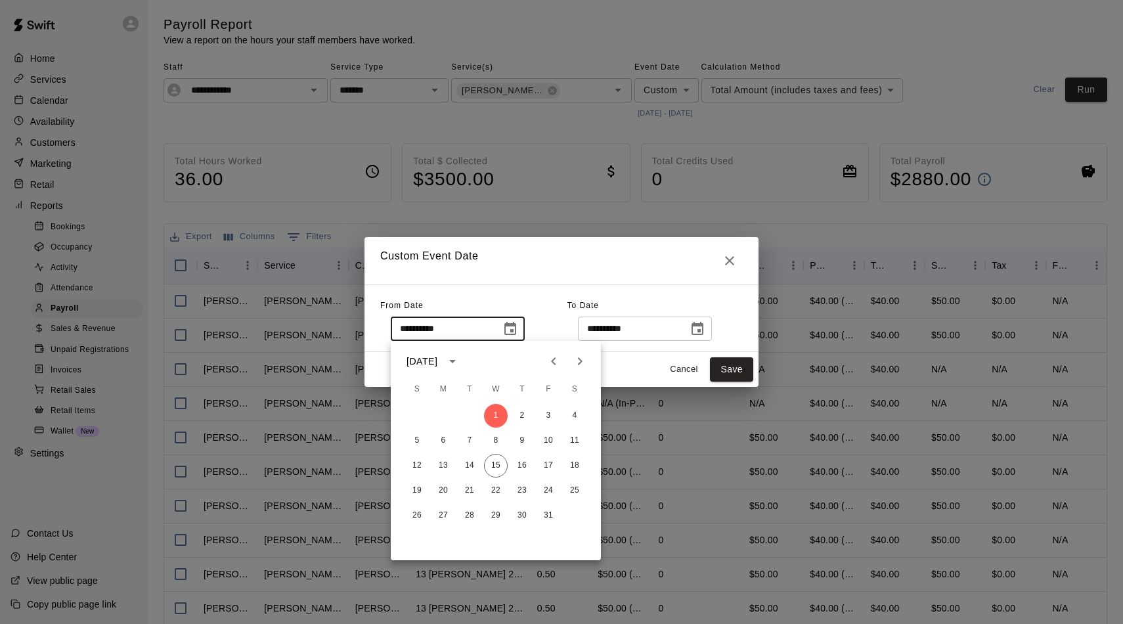
click at [564, 359] on button "Previous month" at bounding box center [553, 361] width 26 height 26
click at [443, 415] on button "1" at bounding box center [443, 416] width 24 height 24
type input "**********"
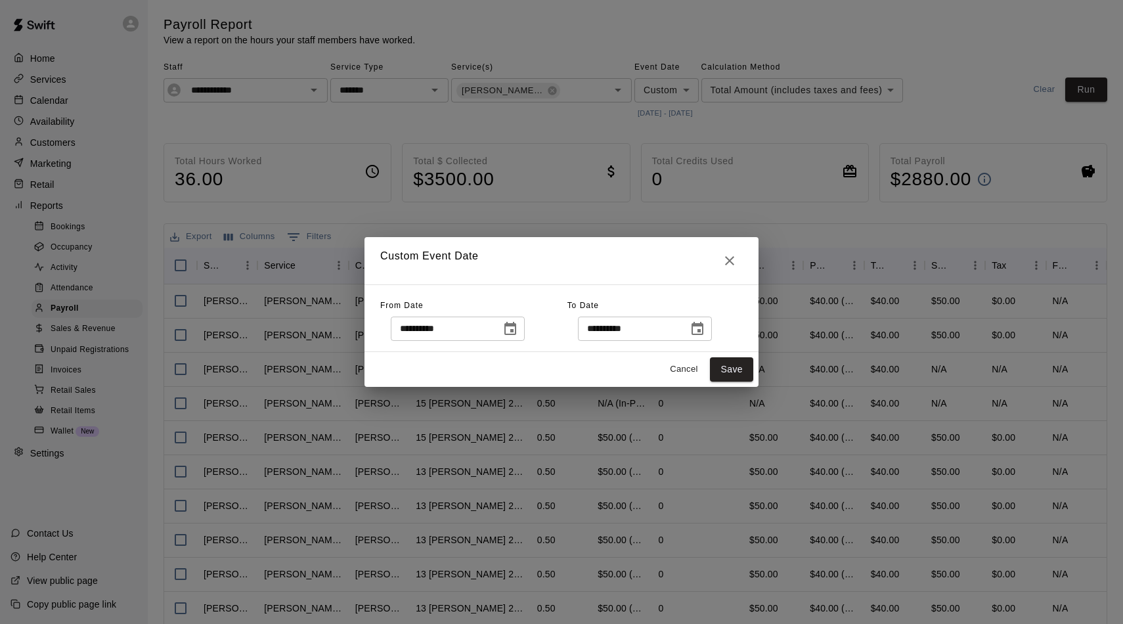
click at [703, 334] on icon "Choose date, selected date is Oct 15, 2025" at bounding box center [697, 328] width 12 height 13
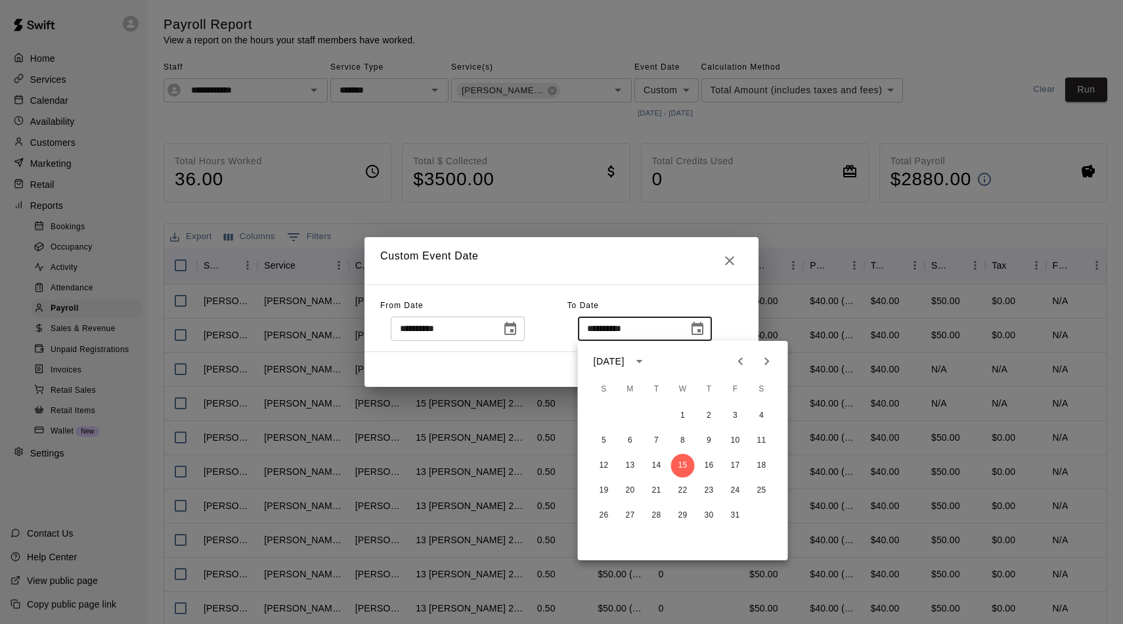
click at [728, 361] on button "Previous month" at bounding box center [741, 361] width 26 height 26
click at [653, 511] on button "30" at bounding box center [657, 516] width 24 height 24
type input "**********"
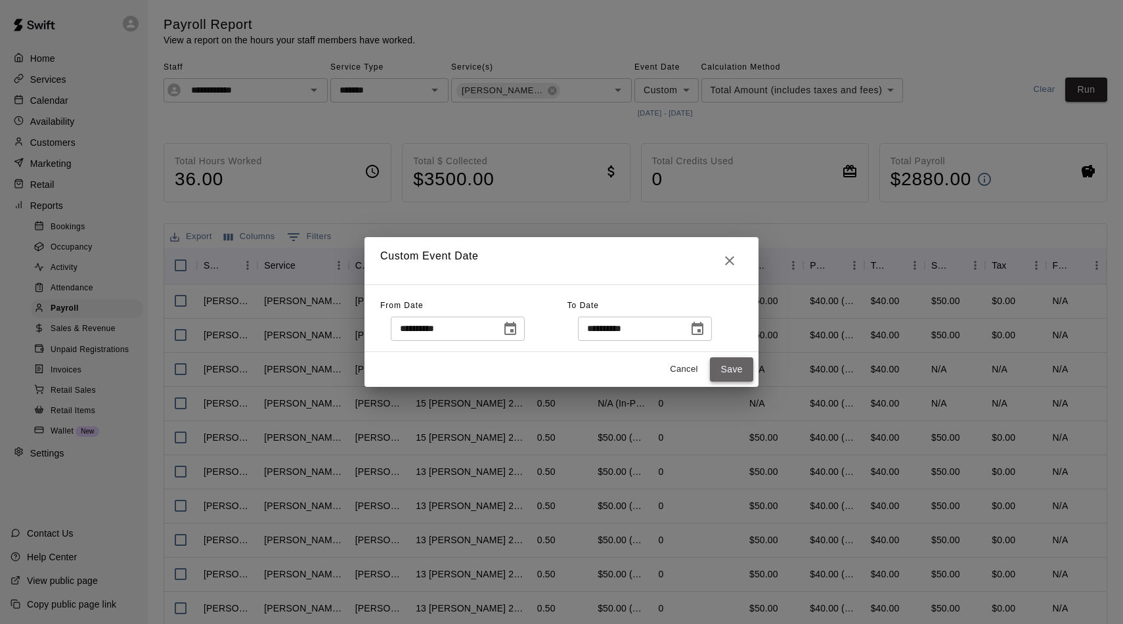
click at [745, 376] on button "Save" at bounding box center [731, 369] width 43 height 24
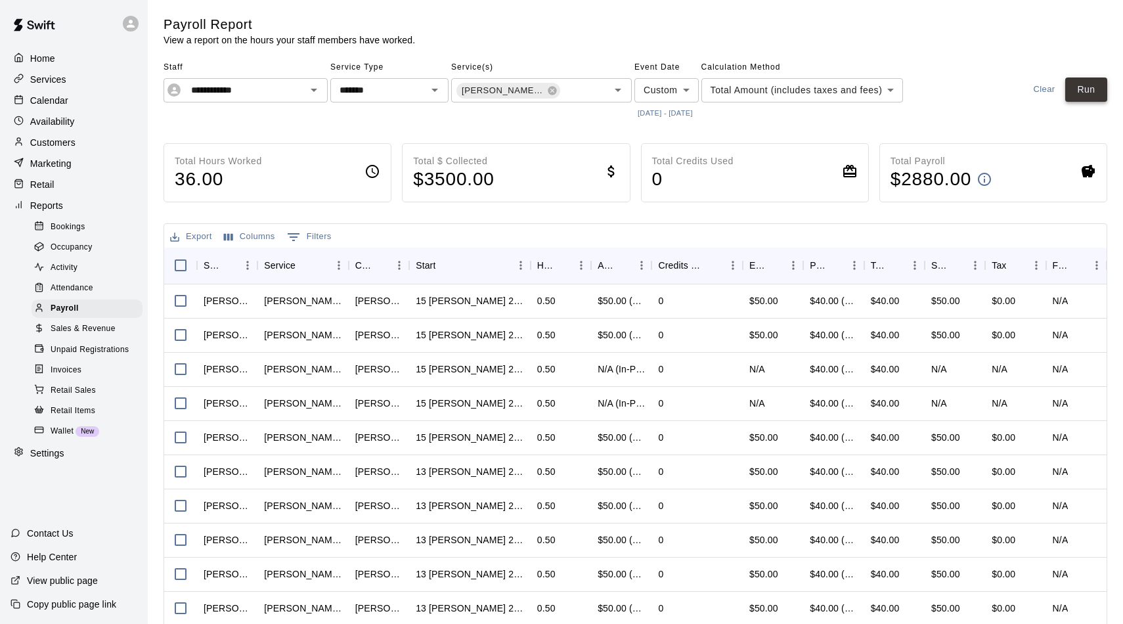
click at [1089, 98] on button "Run" at bounding box center [1086, 89] width 42 height 24
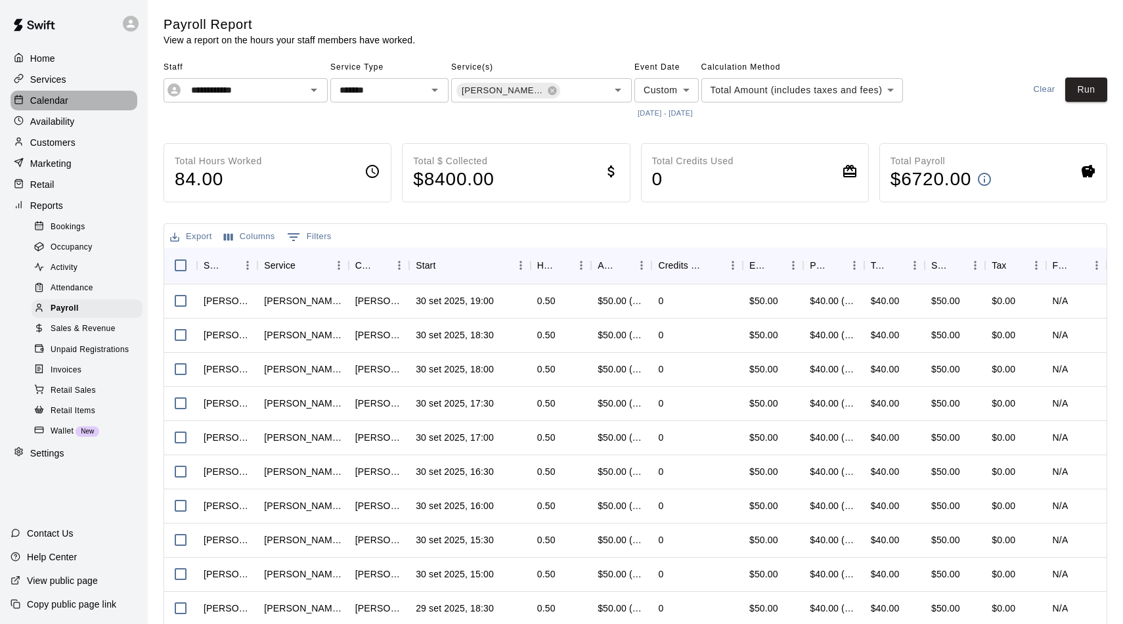
click at [28, 104] on div at bounding box center [22, 101] width 16 height 12
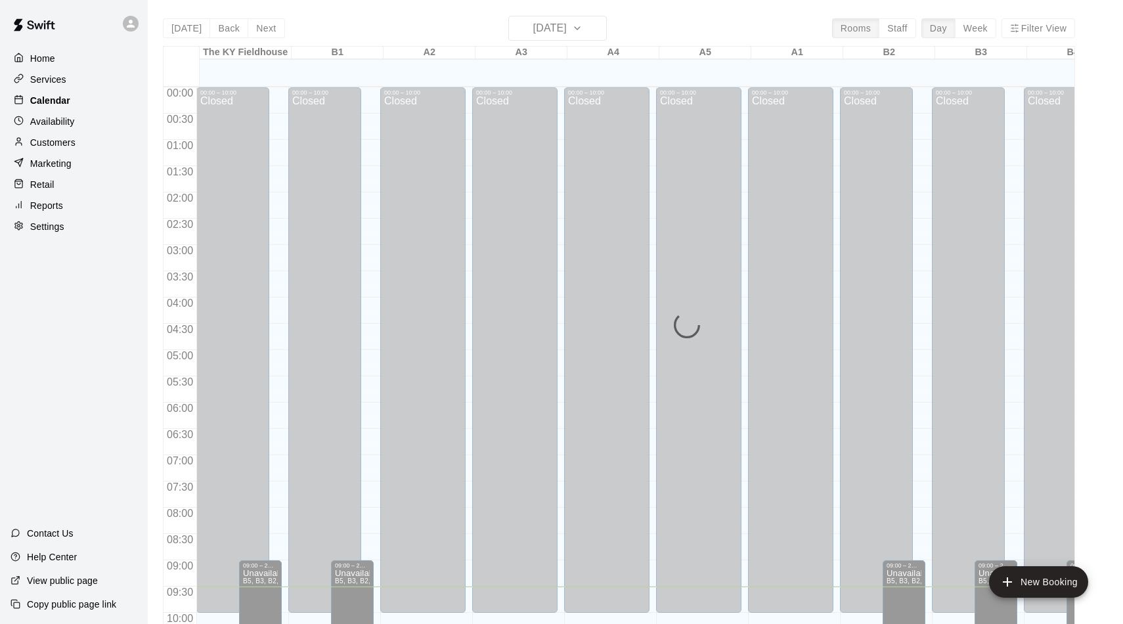
scroll to position [499, 0]
